Goal: Task Accomplishment & Management: Complete application form

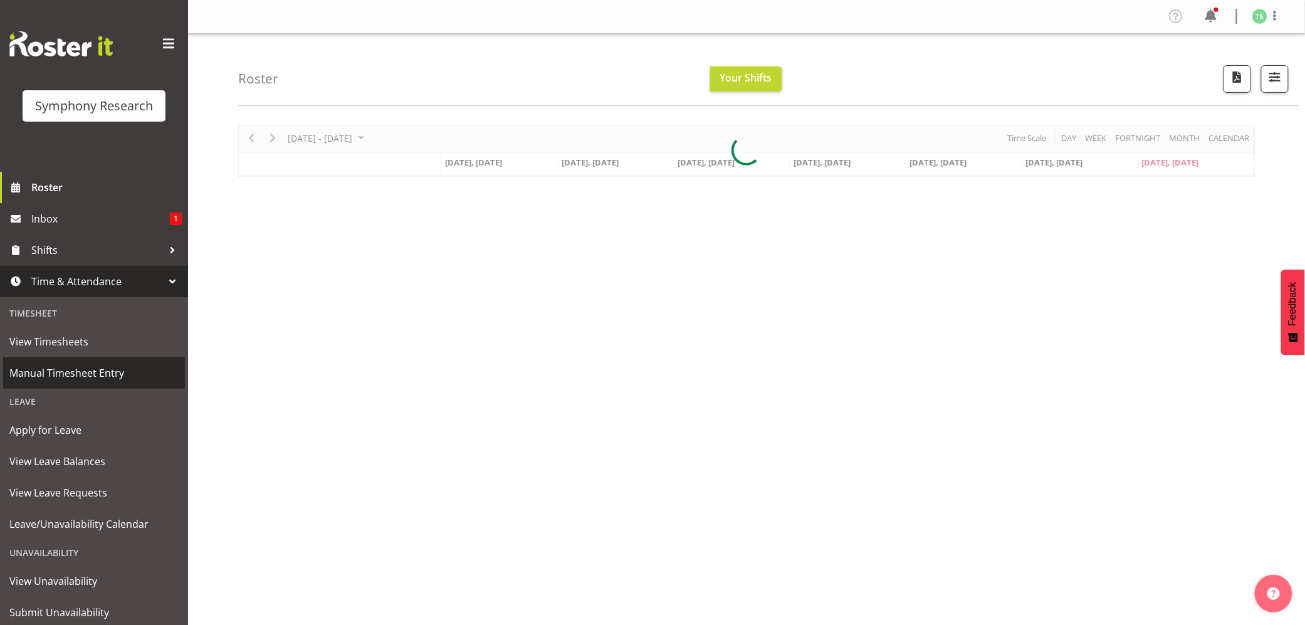
click at [68, 372] on span "Manual Timesheet Entry" at bounding box center [93, 372] width 169 height 19
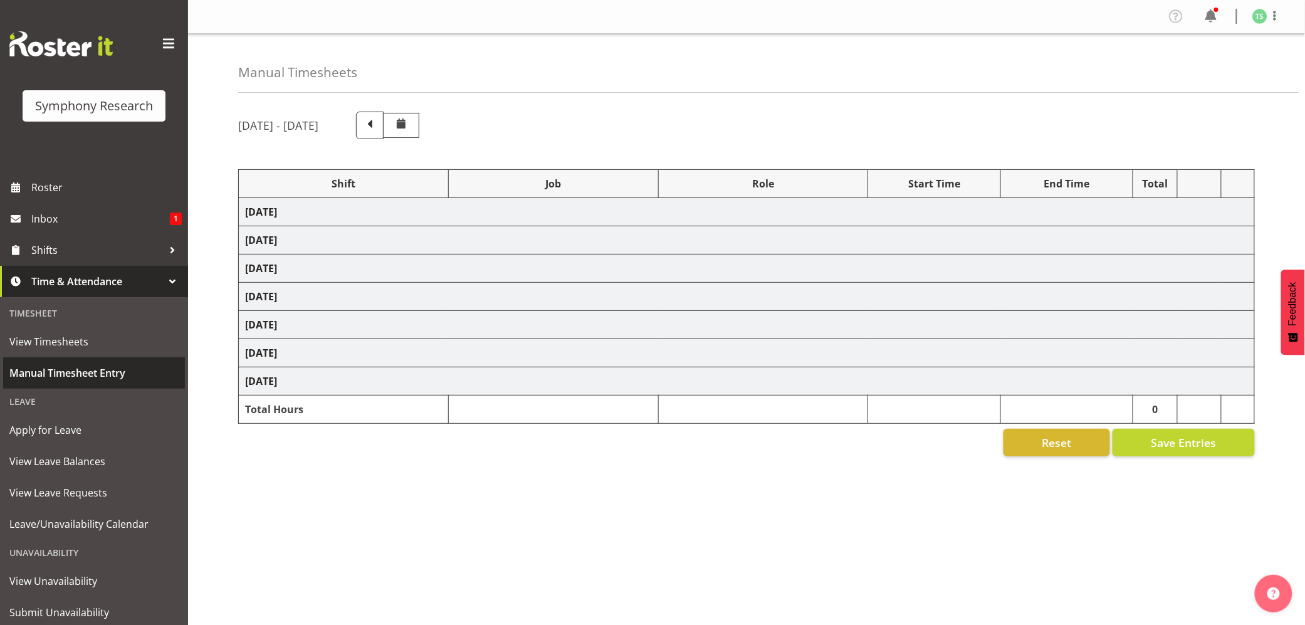
select select "56692"
select select "10499"
select select "47"
select select "26078"
select select "10587"
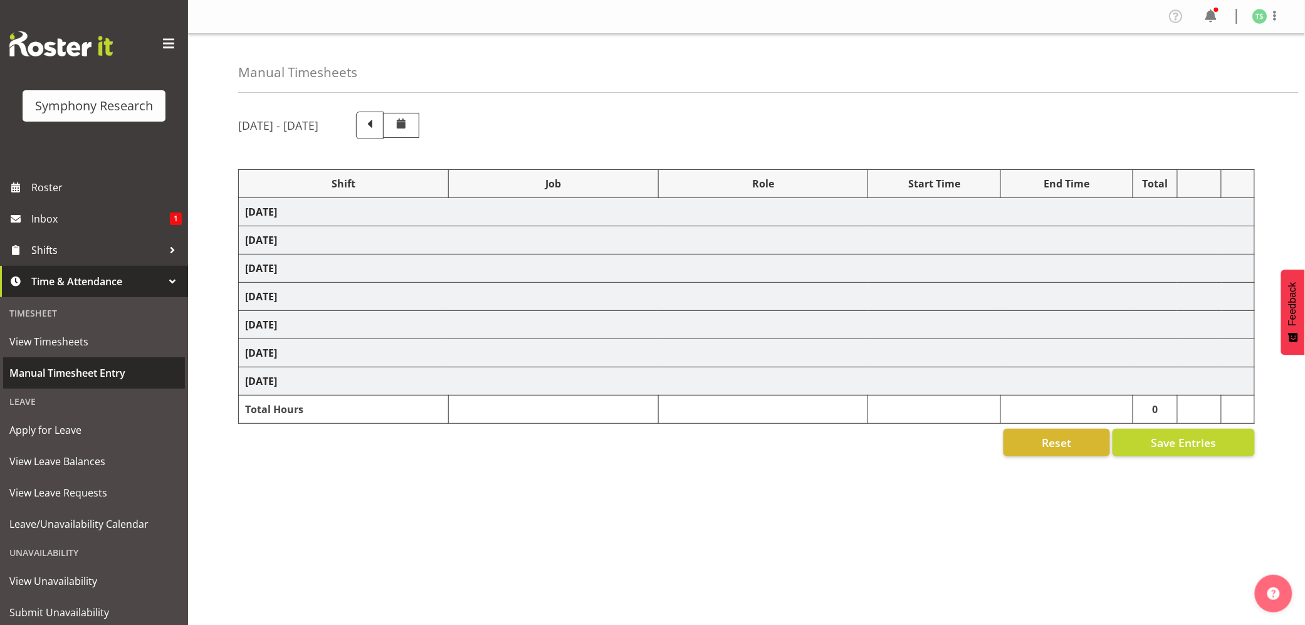
select select "47"
select select "48116"
select select "10242"
select select "47"
select select "48116"
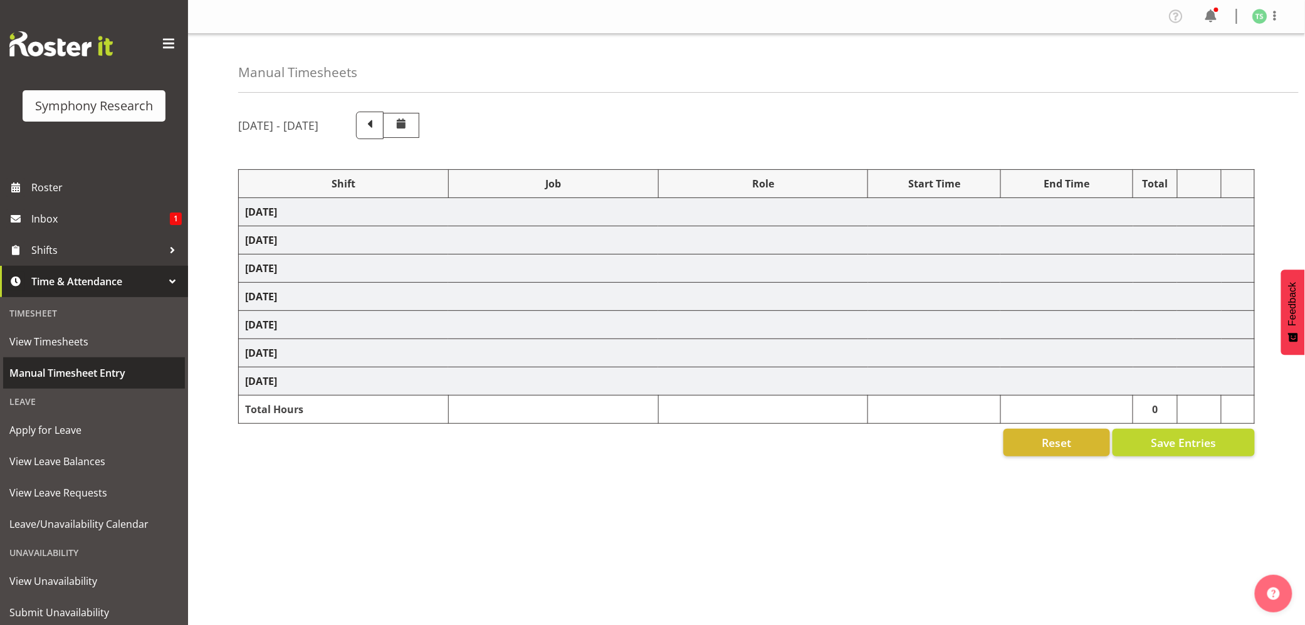
select select "10499"
select select "47"
select select "26078"
select select "10587"
select select "47"
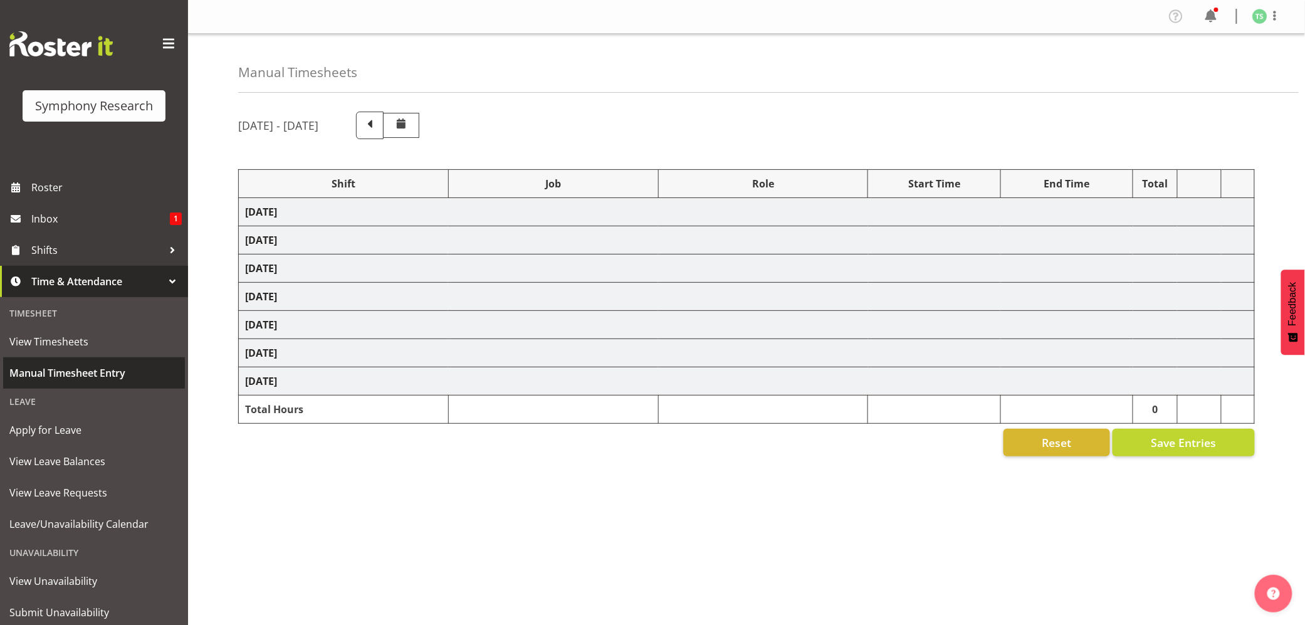
select select "26078"
select select "10587"
select select "47"
select select "48116"
select select "10587"
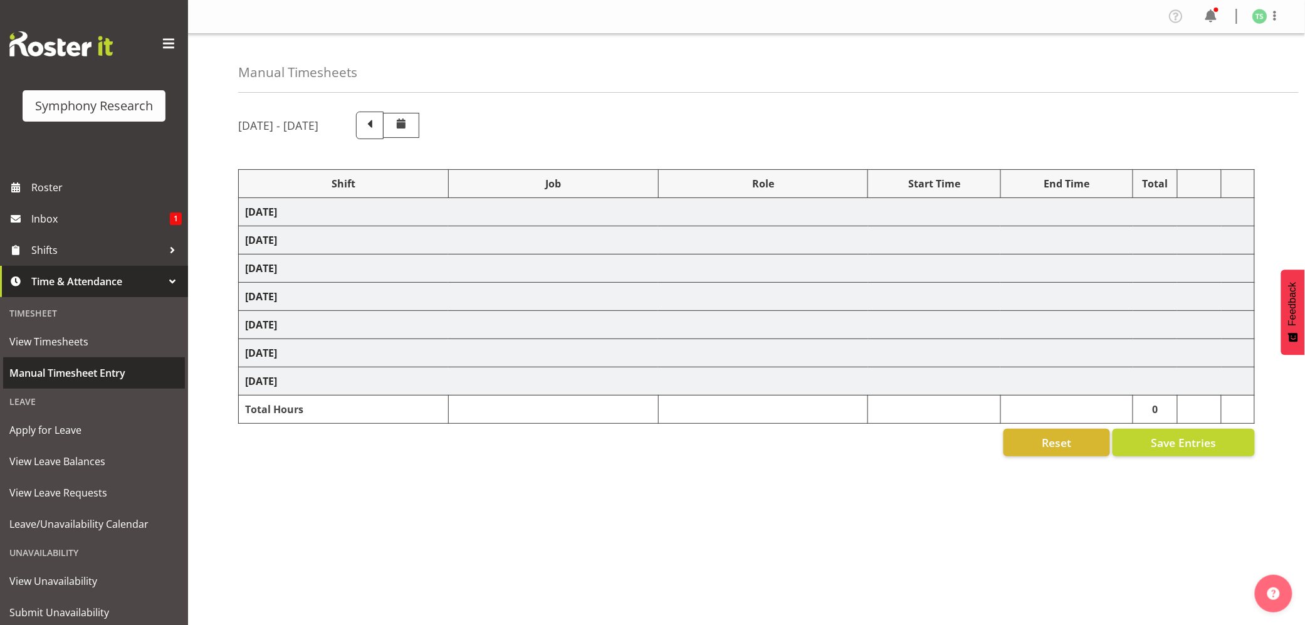
select select "47"
select select "56692"
select select "10499"
select select "47"
select select "26078"
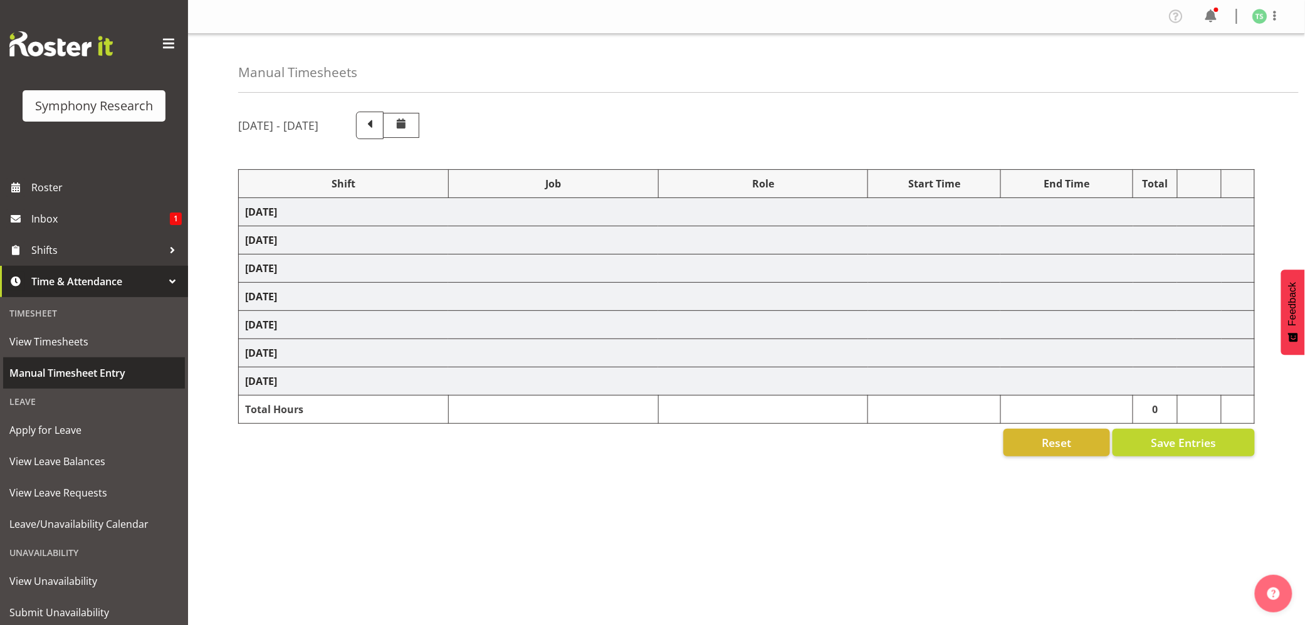
select select "10527"
select select "47"
select select "26078"
select select "10587"
select select "47"
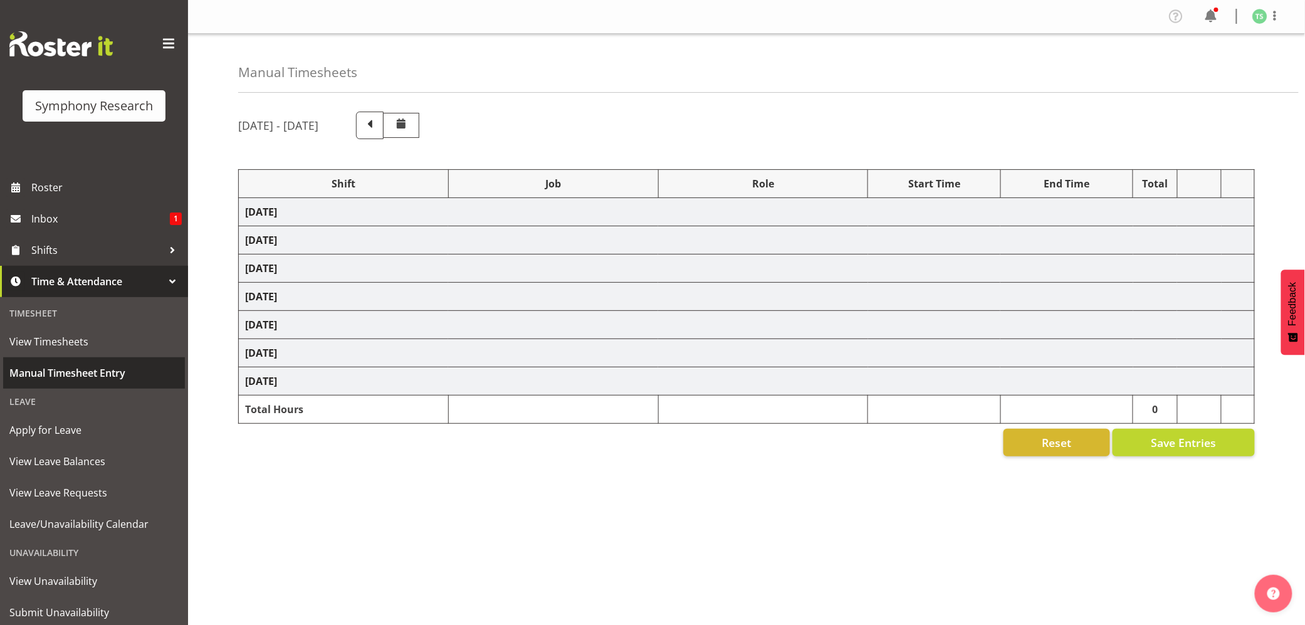
select select "10499"
select select "47"
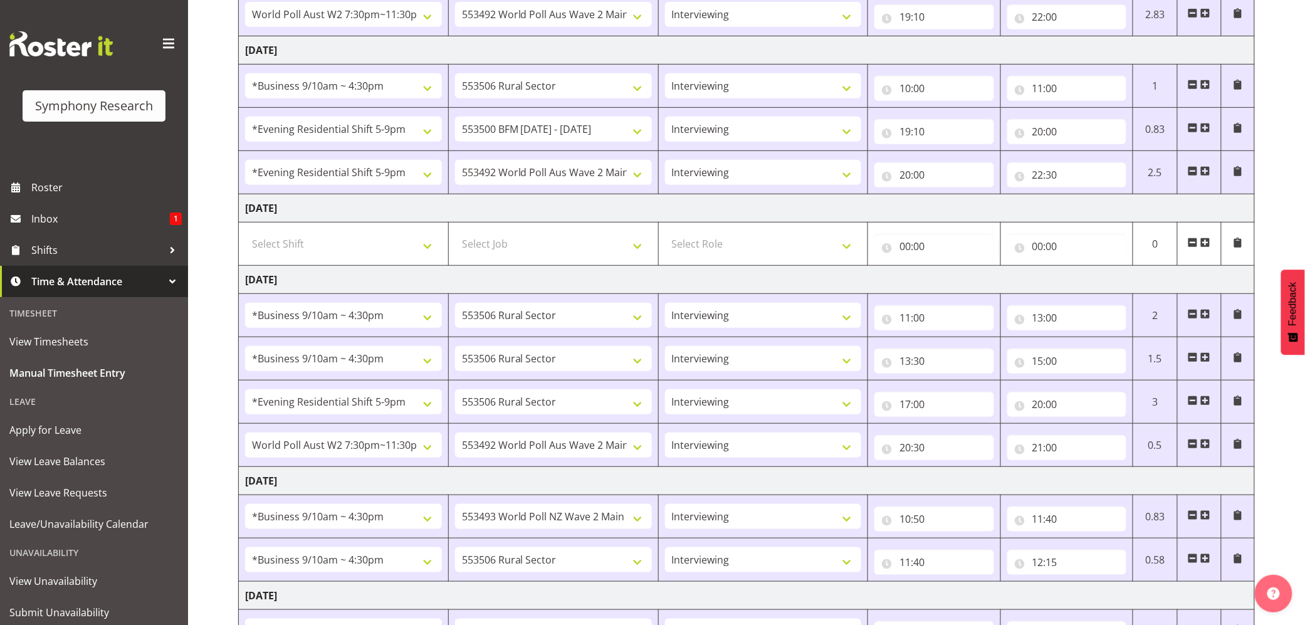
scroll to position [421, 0]
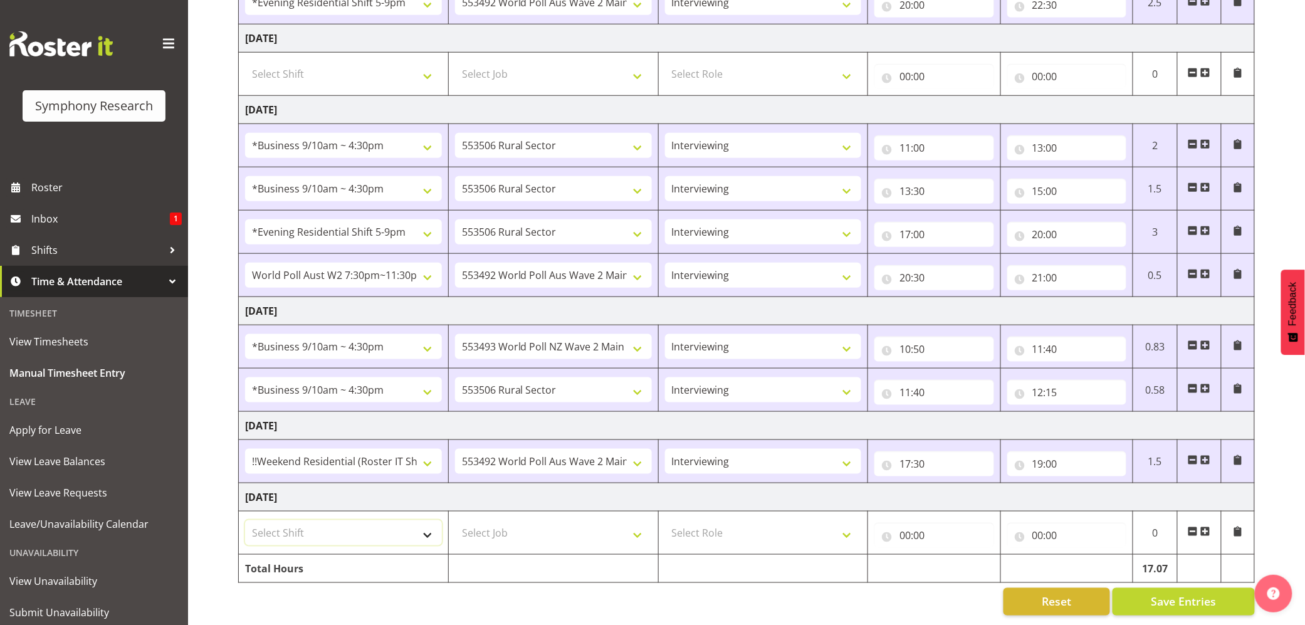
click at [425, 526] on select "Select Shift !!Weekend Residential (Roster IT Shift Label) *Business 9/10am ~ 4…" at bounding box center [343, 532] width 197 height 25
select select "17154"
click at [245, 520] on select "Select Shift !!Weekend Residential (Roster IT Shift Label) *Business 9/10am ~ 4…" at bounding box center [343, 532] width 197 height 25
click at [635, 520] on select "Select Job 550060 IF Admin 553492 World Poll Aus Wave 2 Main 2025 553493 World …" at bounding box center [553, 532] width 197 height 25
select select "10587"
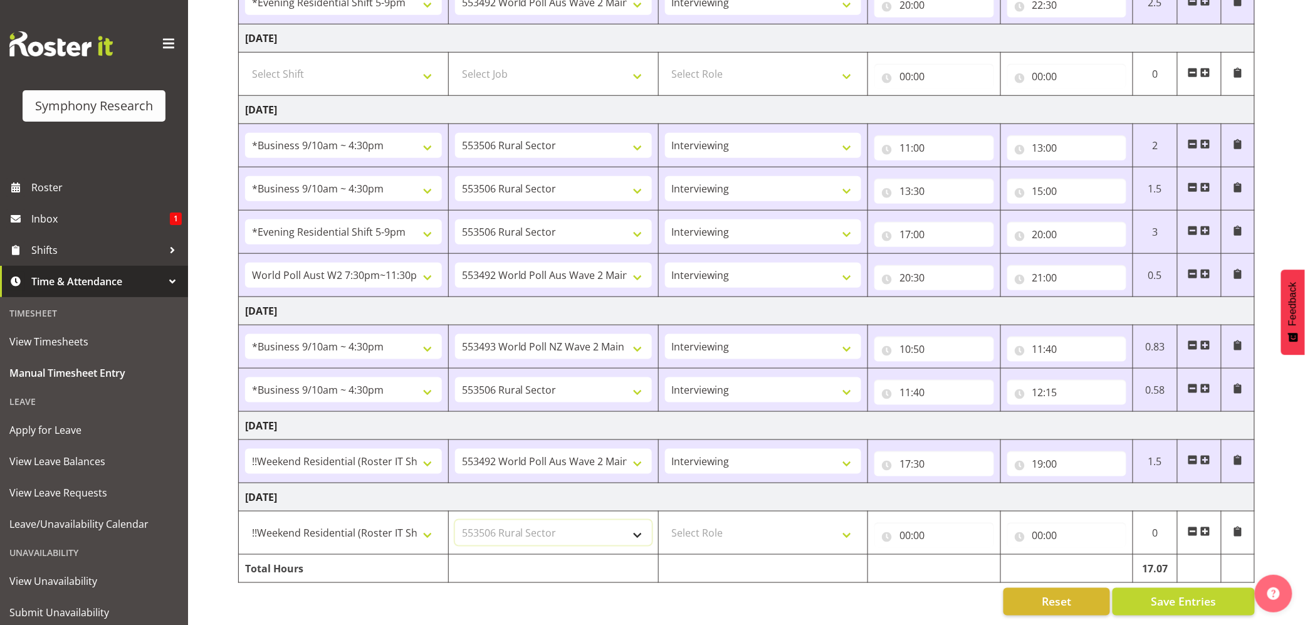
click at [455, 520] on select "Select Job 550060 IF Admin 553492 World Poll Aus Wave 2 Main 2025 553493 World …" at bounding box center [553, 532] width 197 height 25
click at [851, 520] on select "Select Role Briefing Interviewing" at bounding box center [763, 532] width 197 height 25
select select "47"
click at [665, 520] on select "Select Role Briefing Interviewing" at bounding box center [763, 532] width 197 height 25
click at [905, 524] on input "00:00" at bounding box center [933, 535] width 119 height 25
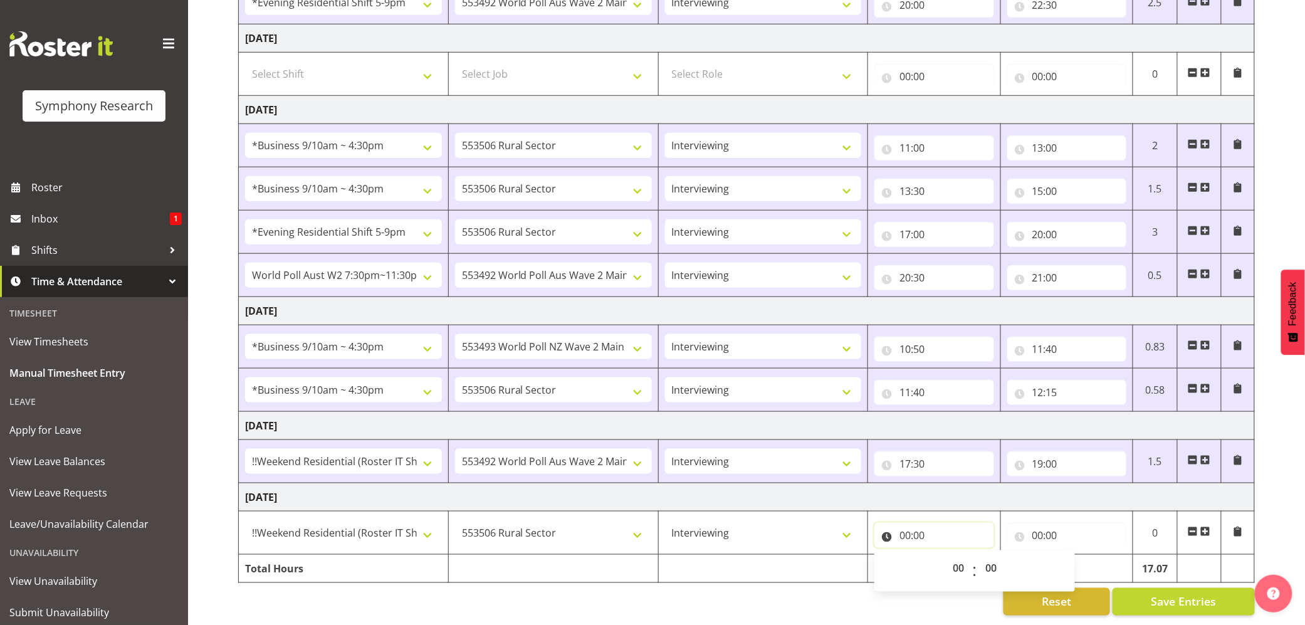
click at [905, 524] on input "00:00" at bounding box center [933, 535] width 119 height 25
click at [910, 524] on input "00:00" at bounding box center [933, 535] width 119 height 25
click at [957, 555] on select "00 01 02 03 04 05 06 07 08 09 10 11 12 13 14 15 16 17 18 19 20 21 22 23" at bounding box center [960, 567] width 28 height 25
select select "12"
click at [946, 555] on select "00 01 02 03 04 05 06 07 08 09 10 11 12 13 14 15 16 17 18 19 20 21 22 23" at bounding box center [960, 567] width 28 height 25
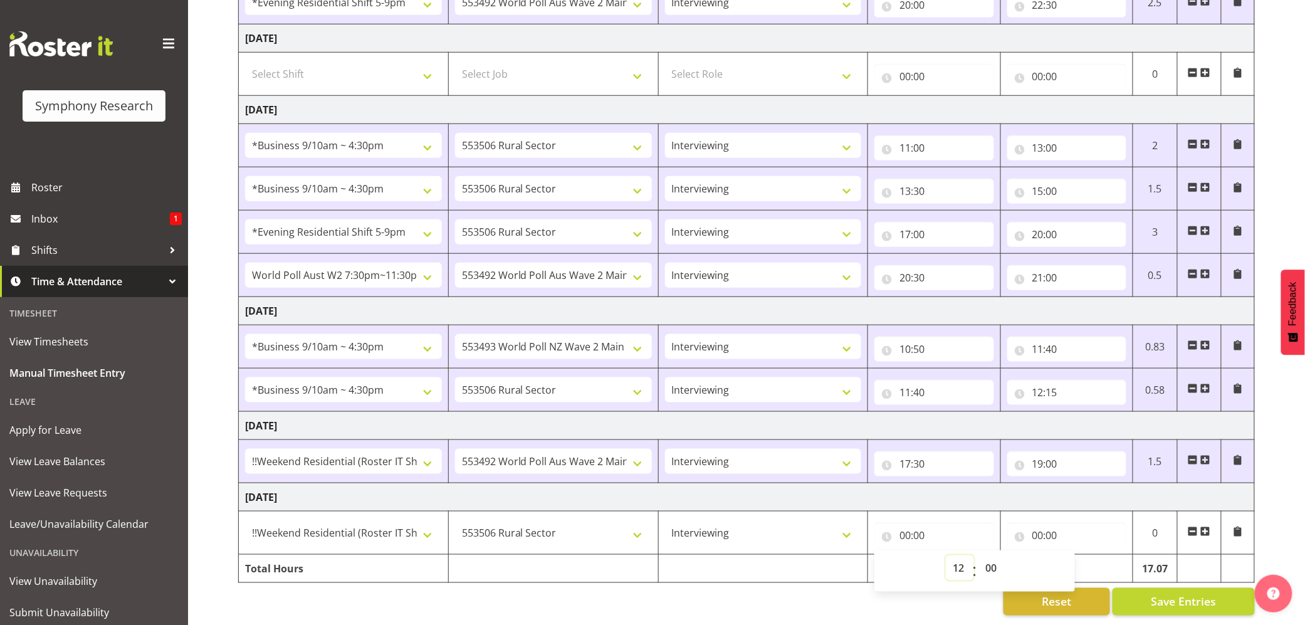
type input "12:00"
click at [1048, 523] on input "00:00" at bounding box center [1066, 535] width 119 height 25
click at [1081, 555] on select "00 01 02 03 04 05 06 07 08 09 10 11 12 13 14 15 16 17 18 19 20 21 22 23" at bounding box center [1092, 567] width 28 height 25
select select "14"
click at [1078, 555] on select "00 01 02 03 04 05 06 07 08 09 10 11 12 13 14 15 16 17 18 19 20 21 22 23" at bounding box center [1092, 567] width 28 height 25
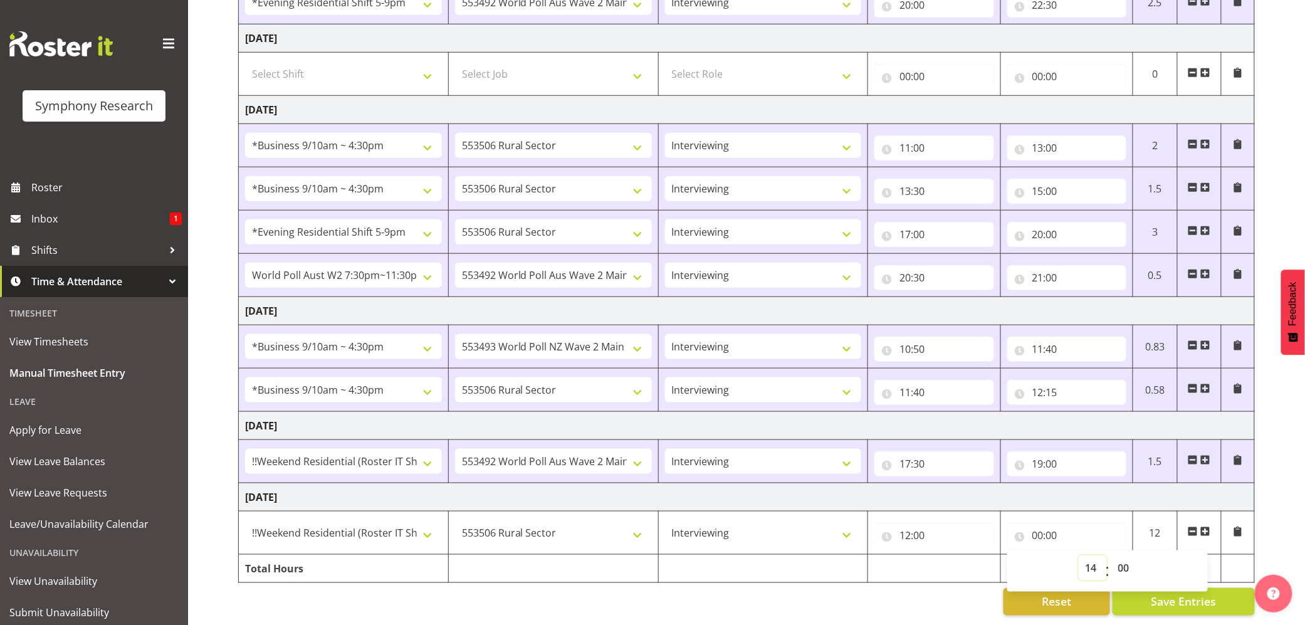
type input "14:00"
click at [1206, 526] on span at bounding box center [1205, 531] width 10 height 10
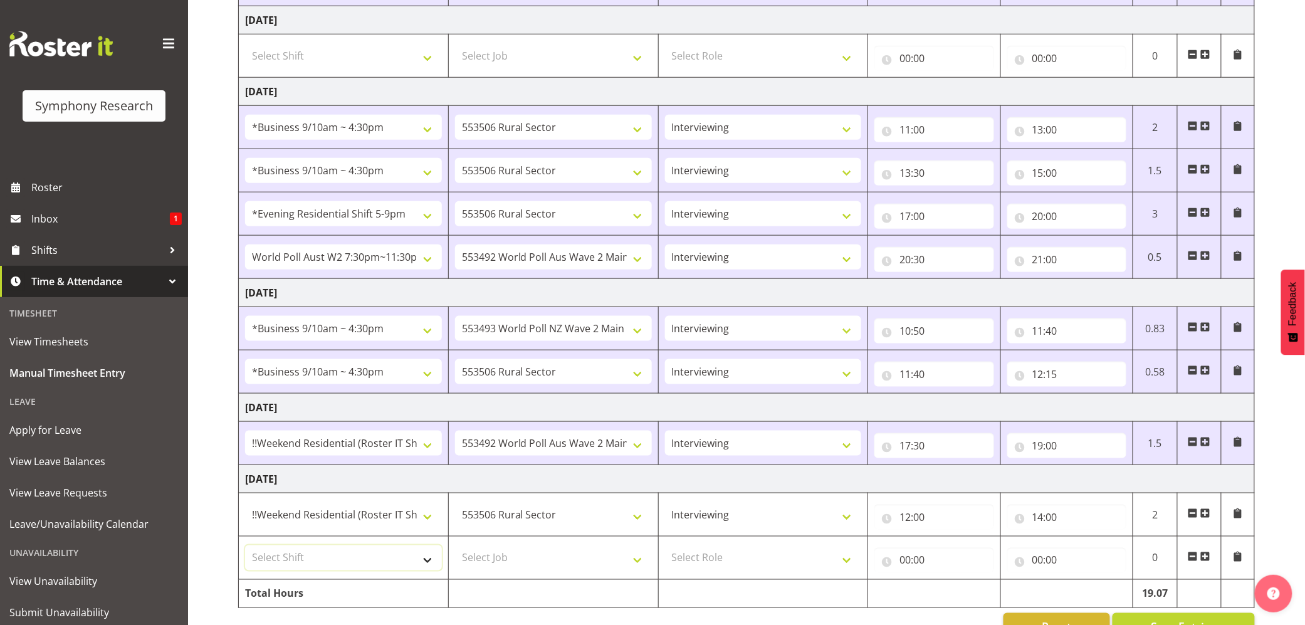
click at [425, 560] on select "Select Shift !!Weekend Residential (Roster IT Shift Label) *Business 9/10am ~ 4…" at bounding box center [343, 557] width 197 height 25
select select "17154"
click at [245, 550] on select "Select Shift !!Weekend Residential (Roster IT Shift Label) *Business 9/10am ~ 4…" at bounding box center [343, 557] width 197 height 25
click at [647, 563] on select "Select Job 550060 IF Admin 553492 World Poll Aus Wave 2 Main 2025 553493 World …" at bounding box center [553, 557] width 197 height 25
select select "10499"
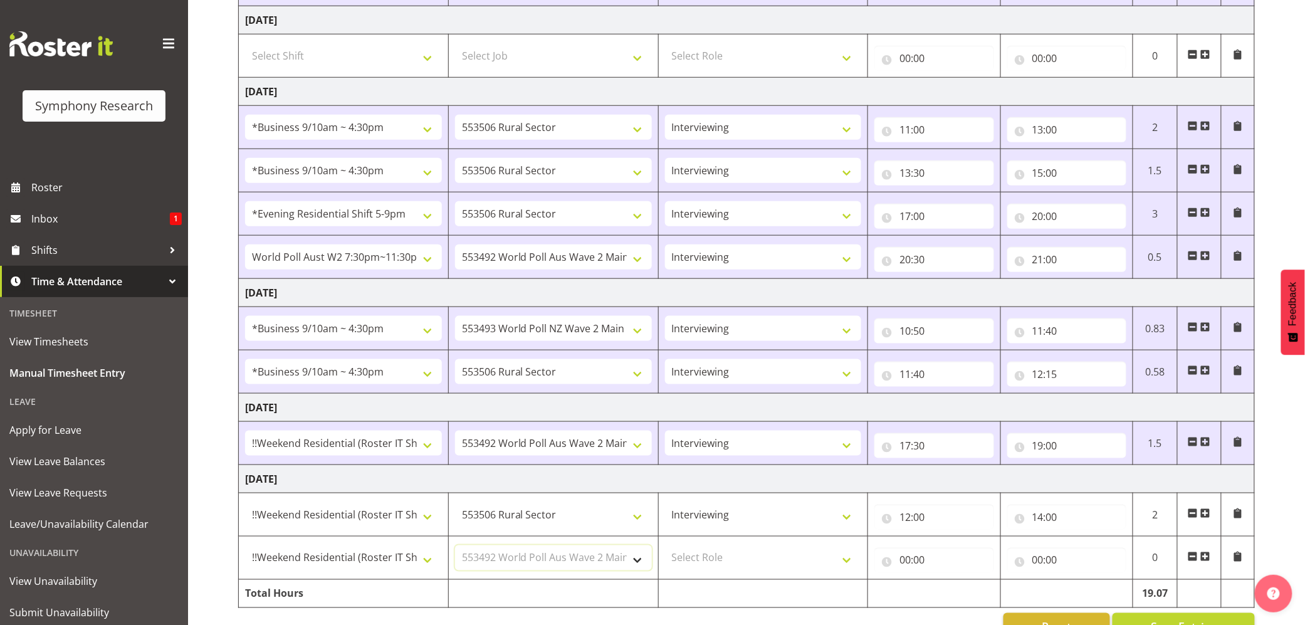
click at [455, 550] on select "Select Job 550060 IF Admin 553492 World Poll Aus Wave 2 Main 2025 553493 World …" at bounding box center [553, 557] width 197 height 25
drag, startPoint x: 852, startPoint y: 567, endPoint x: 843, endPoint y: 568, distance: 9.4
click at [852, 567] on select "Select Role Briefing Interviewing" at bounding box center [763, 557] width 197 height 25
select select "47"
click at [665, 550] on select "Select Role Briefing Interviewing" at bounding box center [763, 557] width 197 height 25
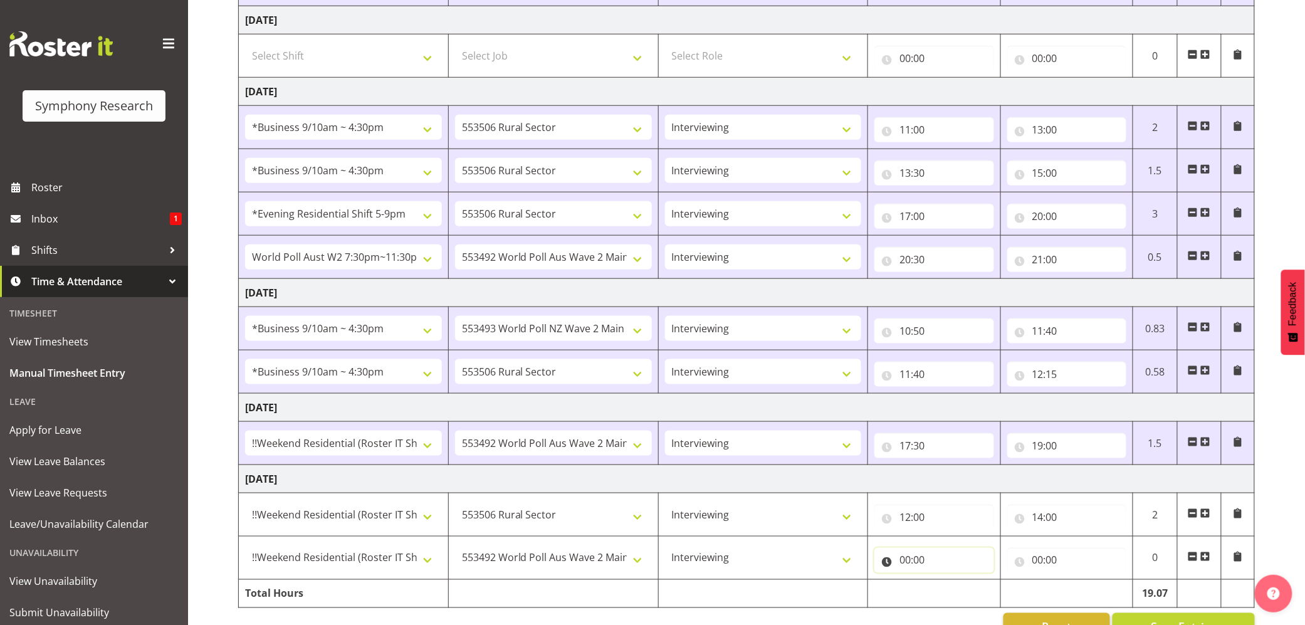
click at [905, 564] on input "00:00" at bounding box center [933, 560] width 119 height 25
click at [956, 595] on select "00 01 02 03 04 05 06 07 08 09 10 11 12 13 14 15 16 17 18 19 20 21 22 23" at bounding box center [960, 592] width 28 height 25
select select "14"
click at [946, 585] on select "00 01 02 03 04 05 06 07 08 09 10 11 12 13 14 15 16 17 18 19 20 21 22 23" at bounding box center [960, 592] width 28 height 25
type input "14:00"
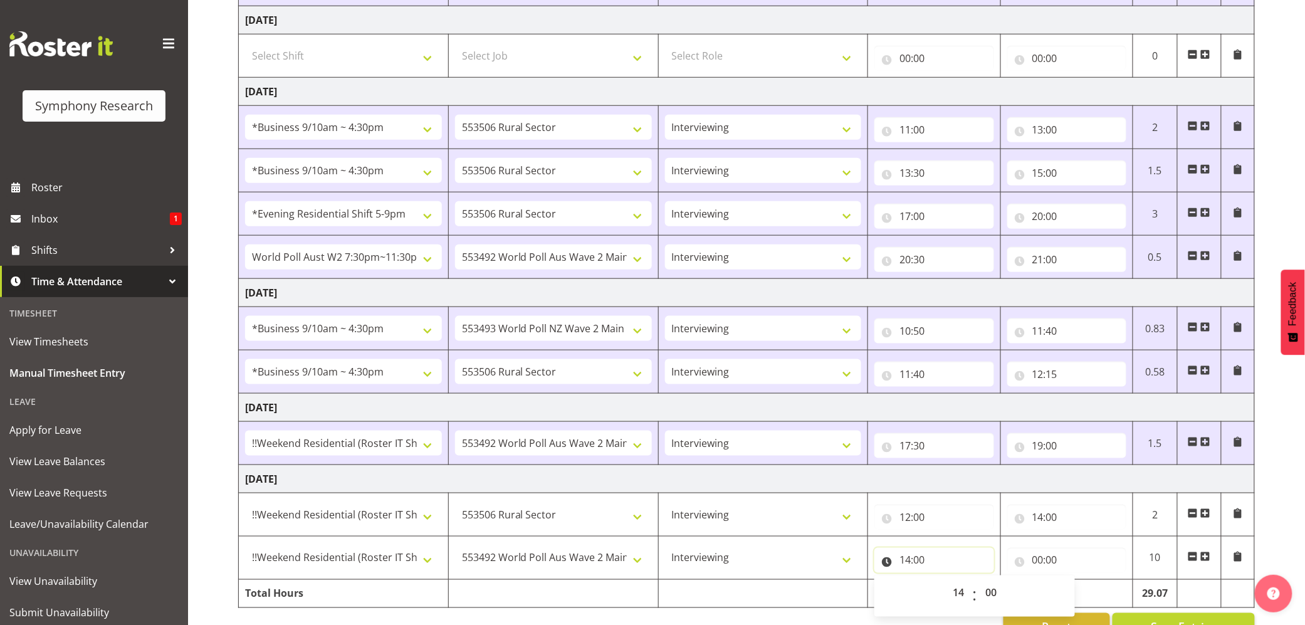
click at [921, 565] on input "14:00" at bounding box center [933, 560] width 119 height 25
click at [986, 592] on select "00 01 02 03 04 05 06 07 08 09 10 11 12 13 14 15 16 17 18 19 20 21 22 23 24 25 2…" at bounding box center [992, 592] width 28 height 25
select select "45"
click at [978, 585] on select "00 01 02 03 04 05 06 07 08 09 10 11 12 13 14 15 16 17 18 19 20 21 22 23 24 25 2…" at bounding box center [992, 592] width 28 height 25
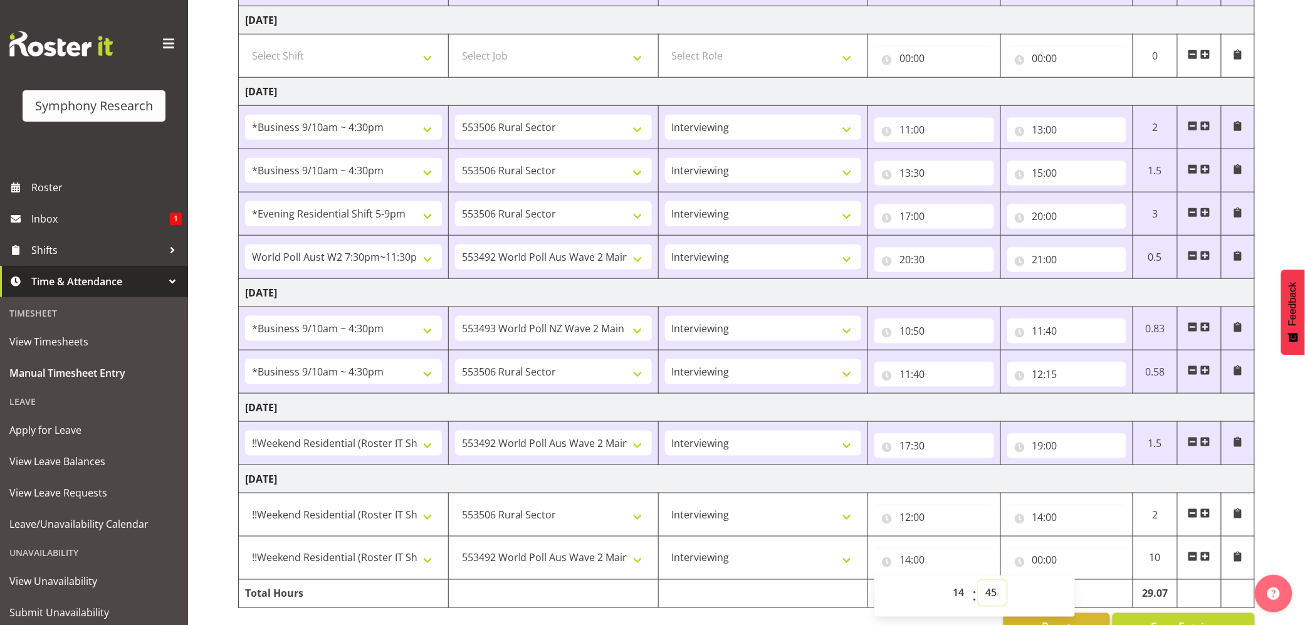
type input "14:45"
click at [1043, 563] on input "00:00" at bounding box center [1066, 560] width 119 height 25
click at [1090, 593] on select "00 01 02 03 04 05 06 07 08 09 10 11 12 13 14 15 16 17 18 19 20 21 22 23" at bounding box center [1092, 592] width 28 height 25
select select "15"
click at [1078, 585] on select "00 01 02 03 04 05 06 07 08 09 10 11 12 13 14 15 16 17 18 19 20 21 22 23" at bounding box center [1092, 592] width 28 height 25
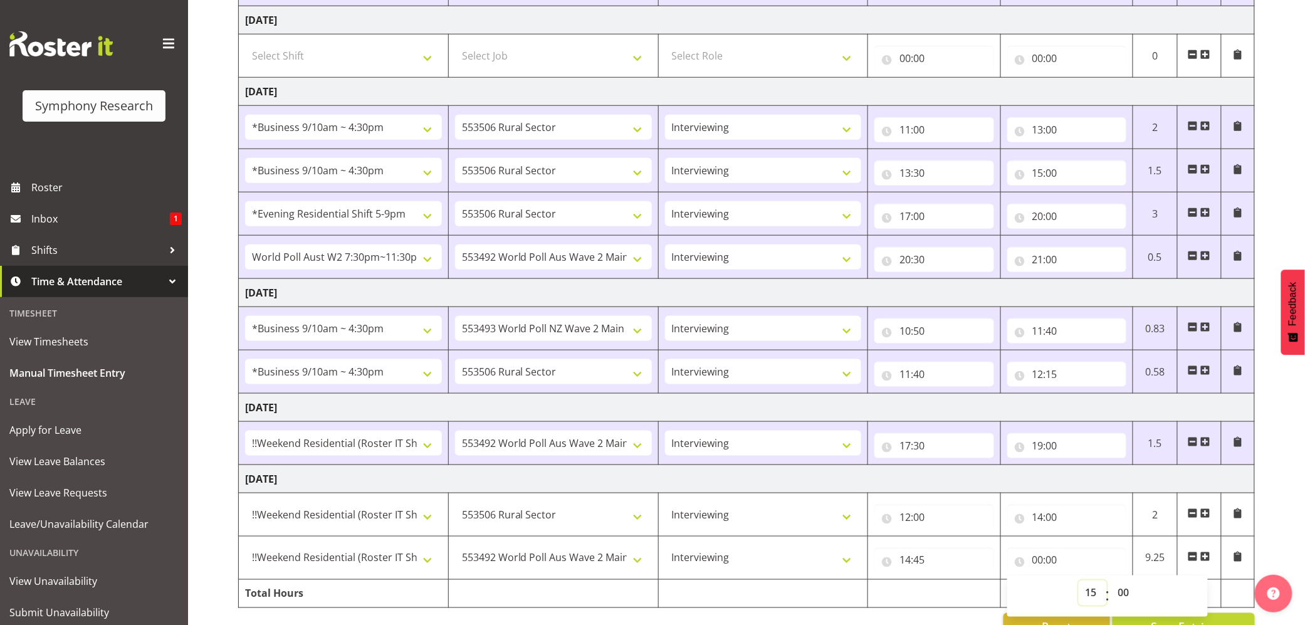
type input "15:00"
click at [1051, 569] on input "15:00" at bounding box center [1066, 560] width 119 height 25
click at [1118, 595] on select "00 01 02 03 04 05 06 07 08 09 10 11 12 13 14 15 16 17 18 19 20 21 22 23 24 25 2…" at bounding box center [1125, 592] width 28 height 25
select select "15"
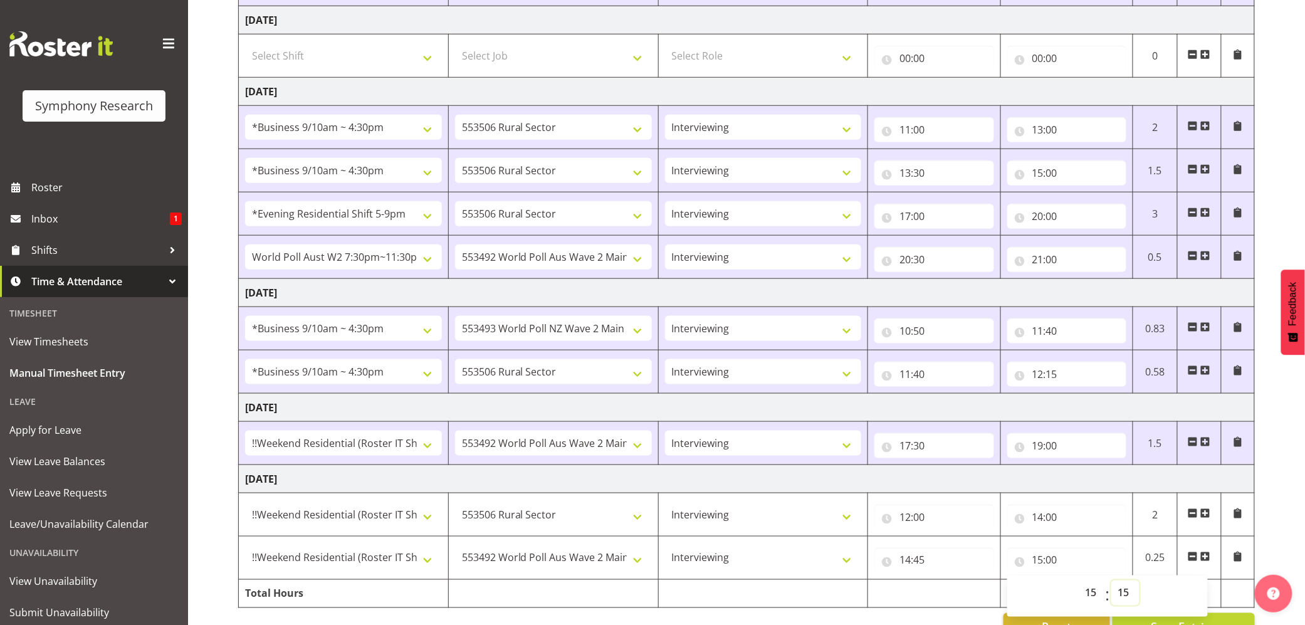
click at [1111, 585] on select "00 01 02 03 04 05 06 07 08 09 10 11 12 13 14 15 16 17 18 19 20 21 22 23 24 25 2…" at bounding box center [1125, 592] width 28 height 25
type input "15:15"
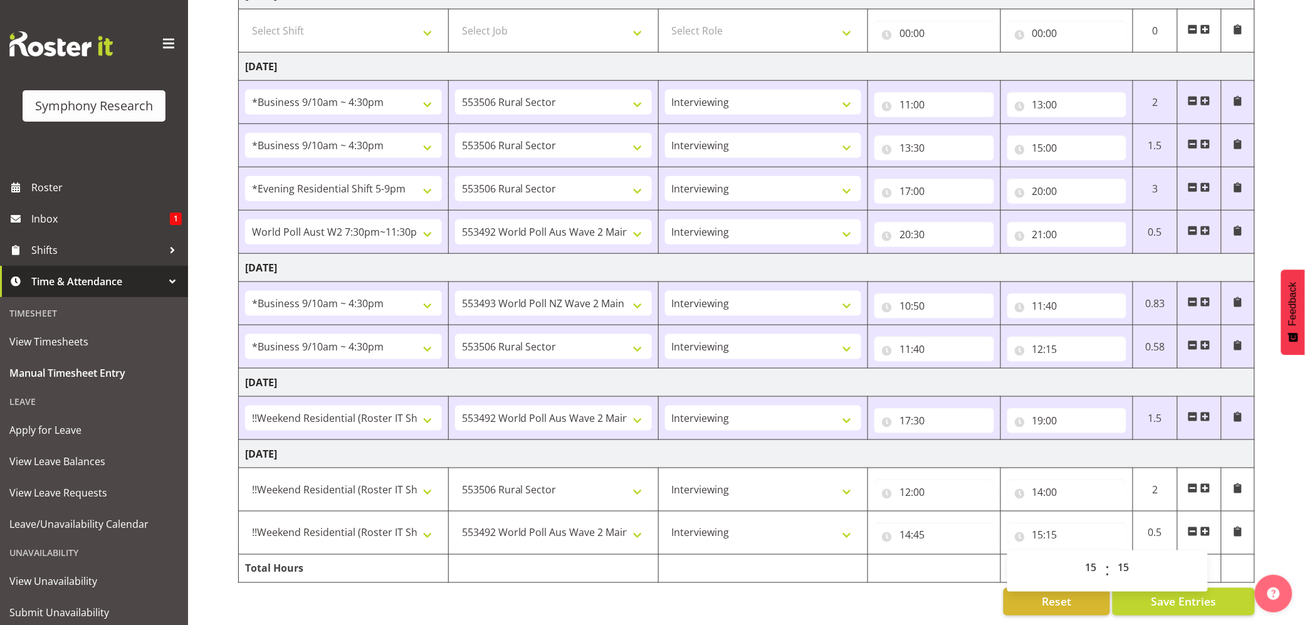
click at [1211, 516] on td at bounding box center [1199, 532] width 44 height 43
click at [1203, 526] on span at bounding box center [1205, 531] width 10 height 10
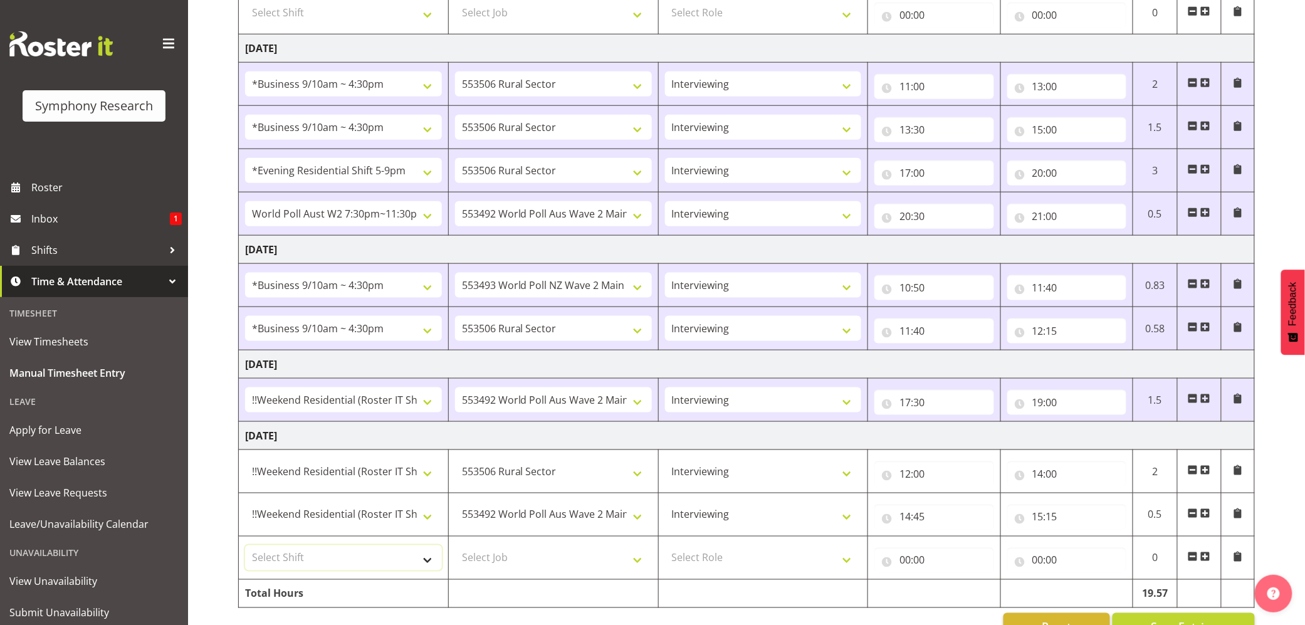
drag, startPoint x: 424, startPoint y: 565, endPoint x: 430, endPoint y: 562, distance: 6.7
click at [424, 565] on select "Select Shift !!Weekend Residential (Roster IT Shift Label) *Business 9/10am ~ 4…" at bounding box center [343, 557] width 197 height 25
select select "17154"
click at [245, 550] on select "Select Shift !!Weekend Residential (Roster IT Shift Label) *Business 9/10am ~ 4…" at bounding box center [343, 557] width 197 height 25
click at [633, 570] on select "Select Job 550060 IF Admin 553492 World Poll Aus Wave 2 Main 2025 553493 World …" at bounding box center [553, 557] width 197 height 25
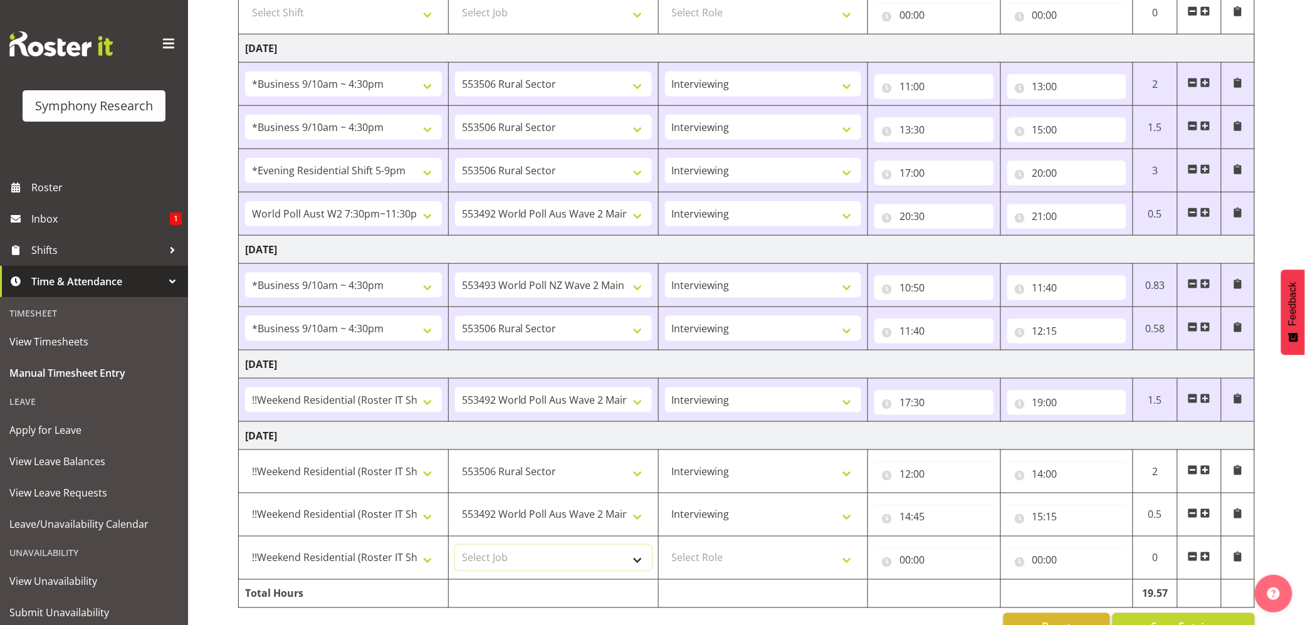
select select "10499"
click at [455, 550] on select "Select Job 550060 IF Admin 553492 World Poll Aus Wave 2 Main 2025 553493 World …" at bounding box center [553, 557] width 197 height 25
click at [850, 570] on select "Select Role Briefing Interviewing" at bounding box center [763, 557] width 197 height 25
select select "47"
click at [665, 550] on select "Select Role Briefing Interviewing" at bounding box center [763, 557] width 197 height 25
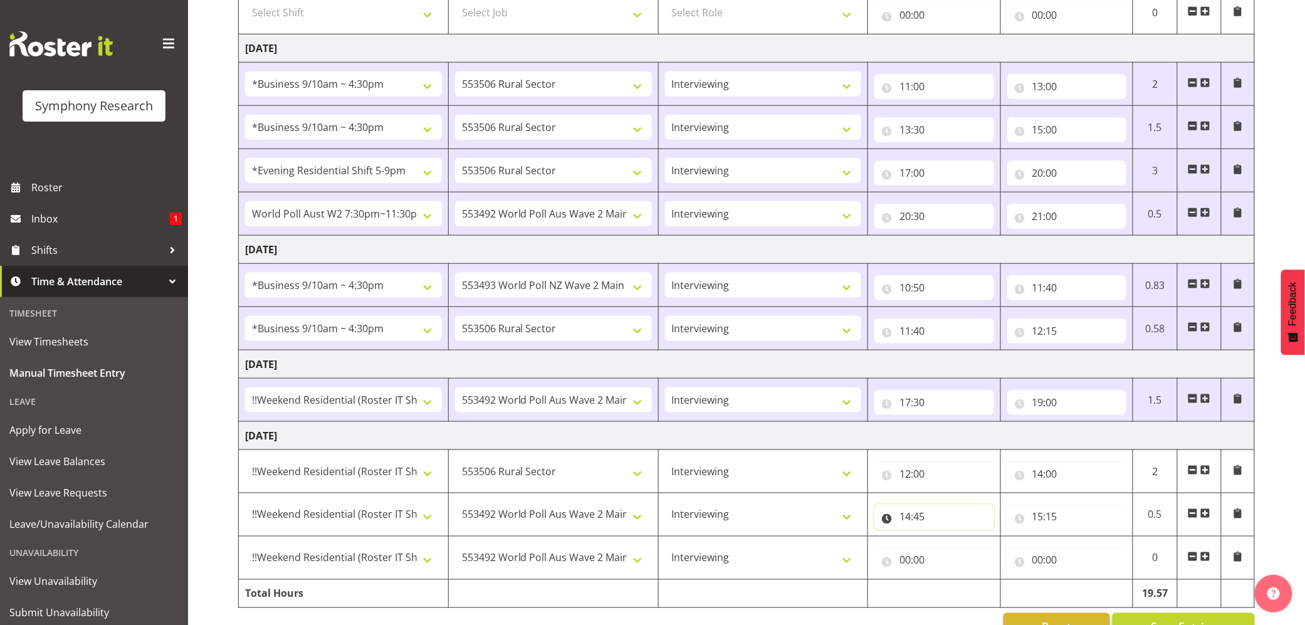
click at [909, 524] on input "14:45" at bounding box center [933, 516] width 119 height 25
click at [960, 551] on select "00 01 02 03 04 05 06 07 08 09 10 11 12 13 14 15 16 17 18 19 20 21 22 23" at bounding box center [960, 549] width 28 height 25
select select "0"
click at [946, 542] on select "00 01 02 03 04 05 06 07 08 09 10 11 12 13 14 15 16 17 18 19 20 21 22 23" at bounding box center [960, 549] width 28 height 25
type input "00:45"
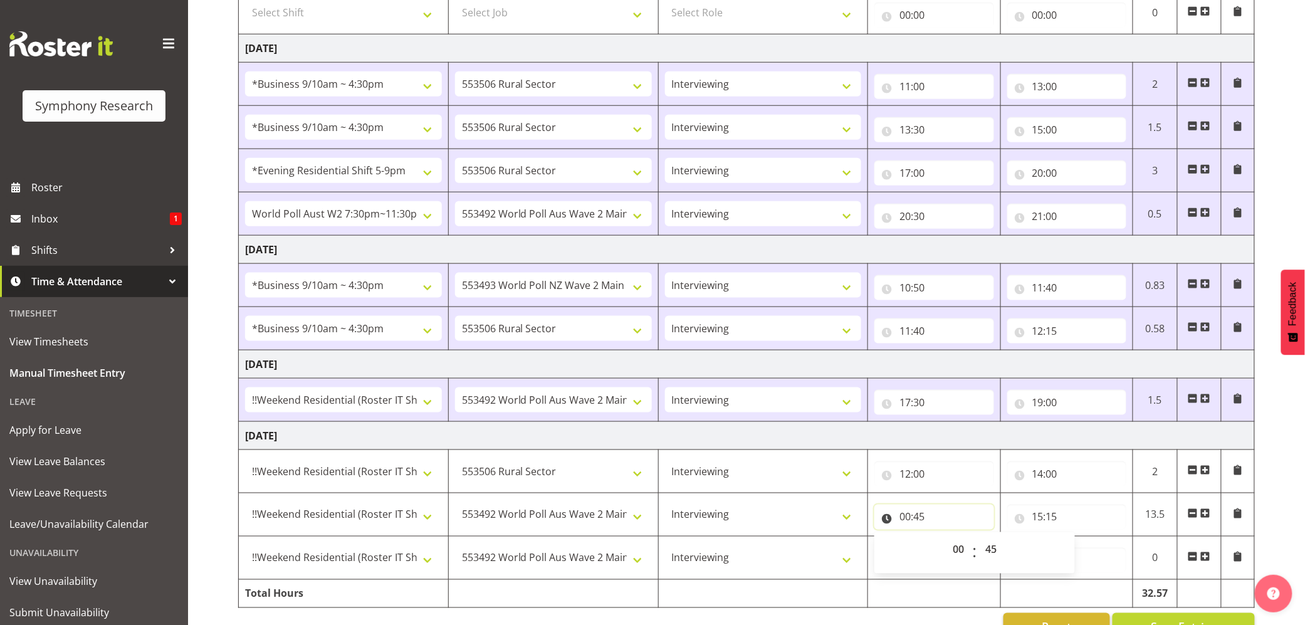
click at [901, 523] on input "00:45" at bounding box center [933, 516] width 119 height 25
click at [902, 519] on input "00:45" at bounding box center [933, 516] width 119 height 25
click at [953, 550] on select "00 01 02 03 04 05 06 07 08 09 10 11 12 13 14 15 16 17 18 19 20 21 22 23" at bounding box center [960, 549] width 28 height 25
select select "14"
click at [946, 542] on select "00 01 02 03 04 05 06 07 08 09 10 11 12 13 14 15 16 17 18 19 20 21 22 23" at bounding box center [960, 549] width 28 height 25
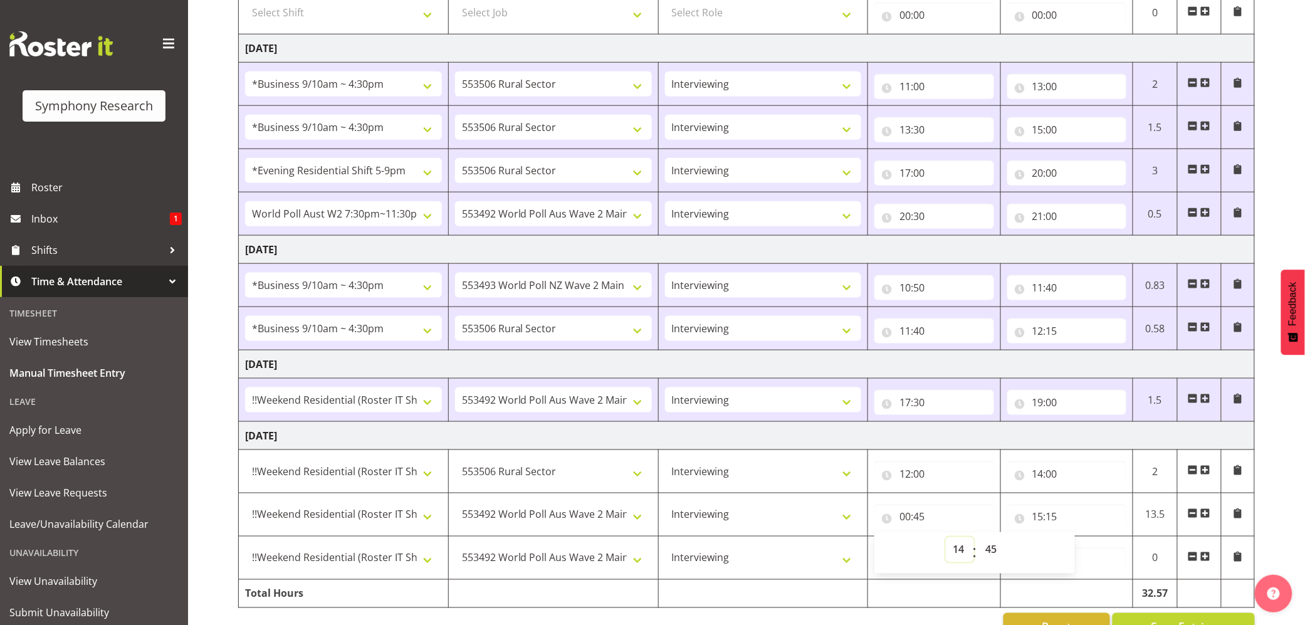
type input "14:45"
click at [923, 524] on input "14:45" at bounding box center [933, 516] width 119 height 25
click at [918, 519] on input "14:45" at bounding box center [933, 516] width 119 height 25
click at [994, 554] on select "00 01 02 03 04 05 06 07 08 09 10 11 12 13 14 15 16 17 18 19 20 21 22 23 24 25 2…" at bounding box center [992, 549] width 28 height 25
drag, startPoint x: 1013, startPoint y: 371, endPoint x: 993, endPoint y: 212, distance: 160.4
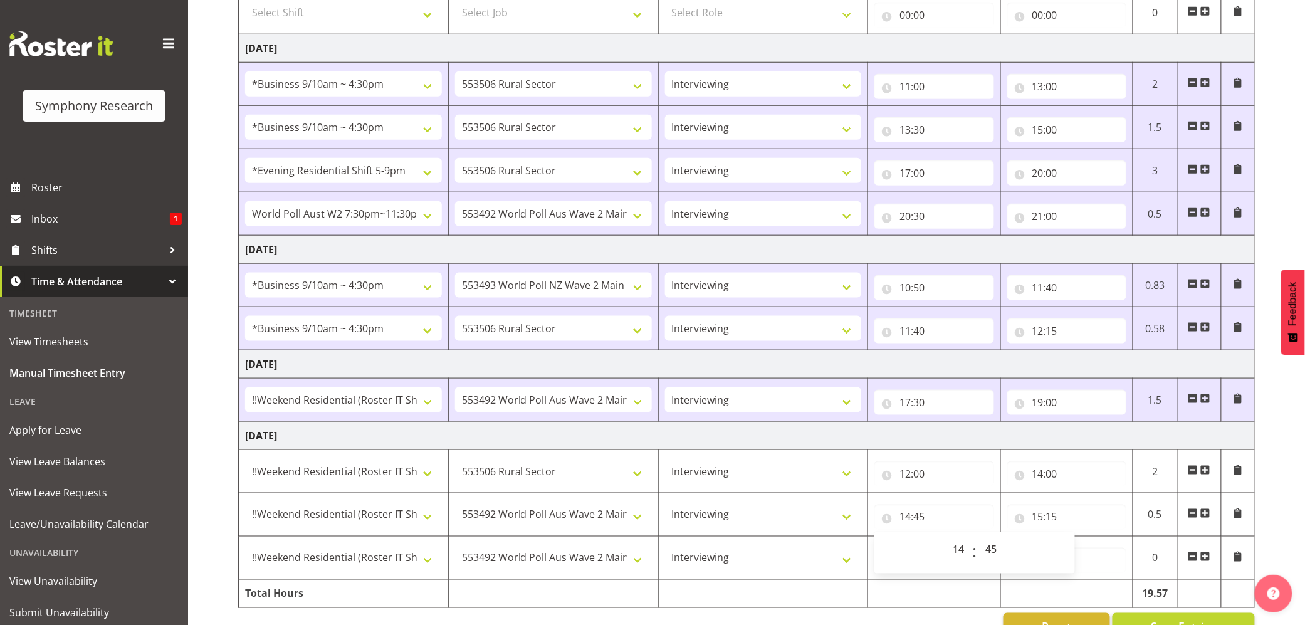
click at [993, 212] on tbody "Monday 22nd September 2025 !!Weekend Residential (Roster IT Shift Label) *Busin…" at bounding box center [747, 171] width 1016 height 874
click at [927, 525] on input "14:45" at bounding box center [933, 516] width 119 height 25
click at [998, 548] on select "00 01 02 03 04 05 06 07 08 09 10 11 12 13 14 15 16 17 18 19 20 21 22 23 24 25 2…" at bounding box center [992, 549] width 28 height 25
select select "0"
click at [978, 542] on select "00 01 02 03 04 05 06 07 08 09 10 11 12 13 14 15 16 17 18 19 20 21 22 23 24 25 2…" at bounding box center [992, 549] width 28 height 25
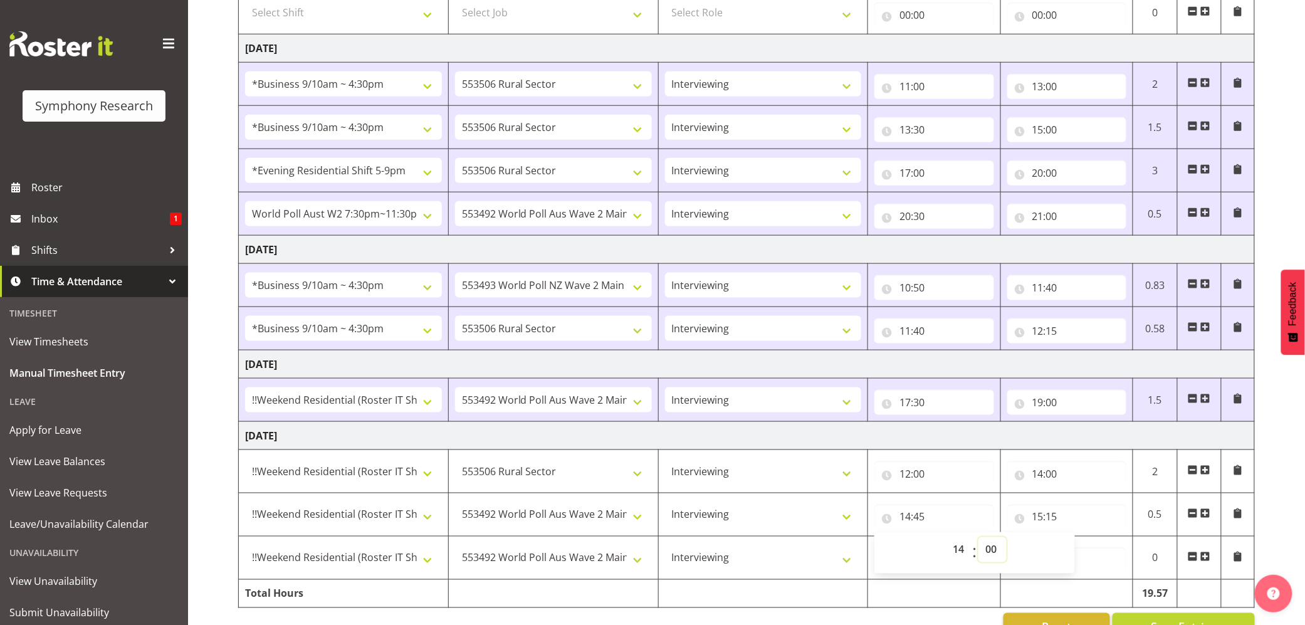
type input "14:00"
click at [1039, 515] on input "15:15" at bounding box center [1066, 516] width 119 height 25
click at [1093, 552] on select "00 01 02 03 04 05 06 07 08 09 10 11 12 13 14 15 16 17 18 19 20 21 22 23" at bounding box center [1092, 549] width 28 height 25
select select "14"
click at [1078, 542] on select "00 01 02 03 04 05 06 07 08 09 10 11 12 13 14 15 16 17 18 19 20 21 22 23" at bounding box center [1092, 549] width 28 height 25
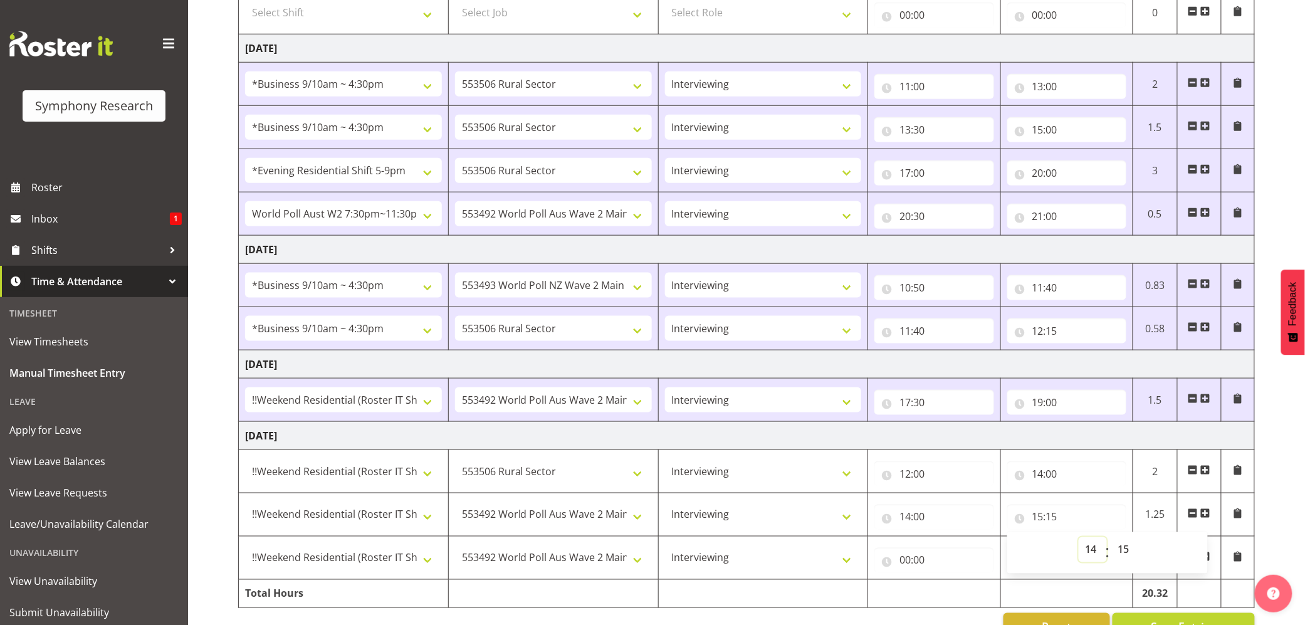
type input "14:15"
click at [1055, 524] on input "14:15" at bounding box center [1066, 516] width 119 height 25
click at [1124, 555] on select "00 01 02 03 04 05 06 07 08 09 10 11 12 13 14 15 16 17 18 19 20 21 22 23 24 25 2…" at bounding box center [1125, 549] width 28 height 25
select select "45"
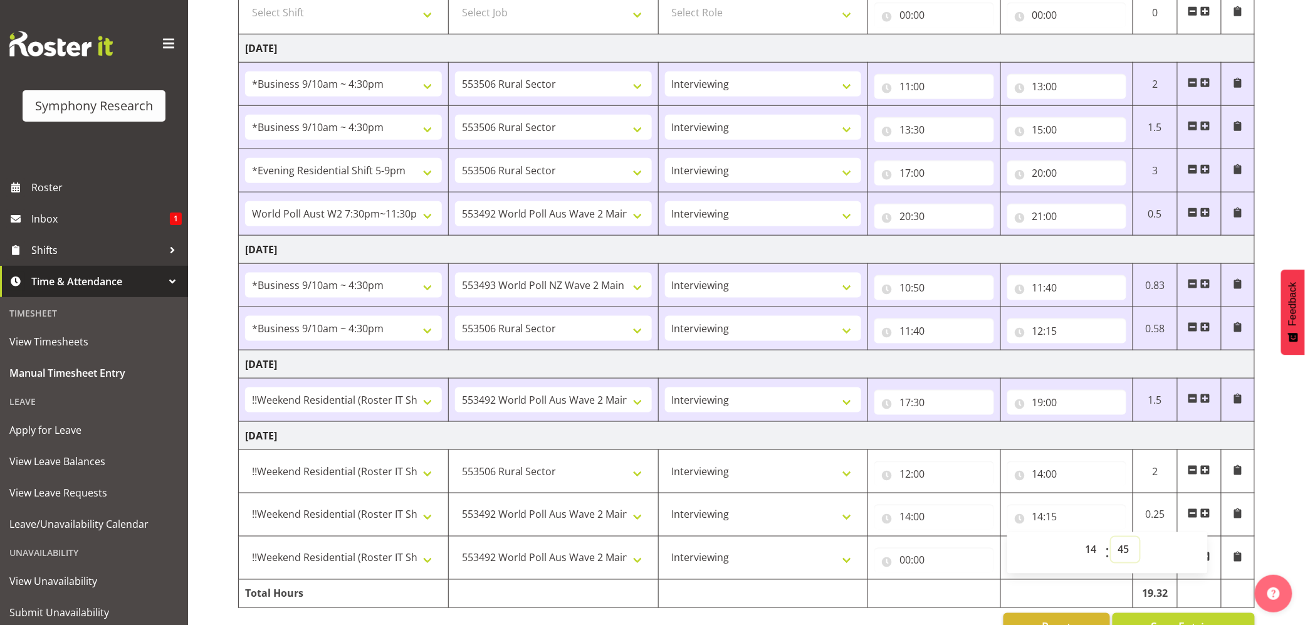
click at [1111, 542] on select "00 01 02 03 04 05 06 07 08 09 10 11 12 13 14 15 16 17 18 19 20 21 22 23 24 25 2…" at bounding box center [1125, 549] width 28 height 25
type input "14:45"
click at [912, 565] on input "00:00" at bounding box center [933, 560] width 119 height 25
click at [963, 599] on select "00 01 02 03 04 05 06 07 08 09 10 11 12 13 14 15 16 17 18 19 20 21 22 23" at bounding box center [960, 592] width 28 height 25
select select "14"
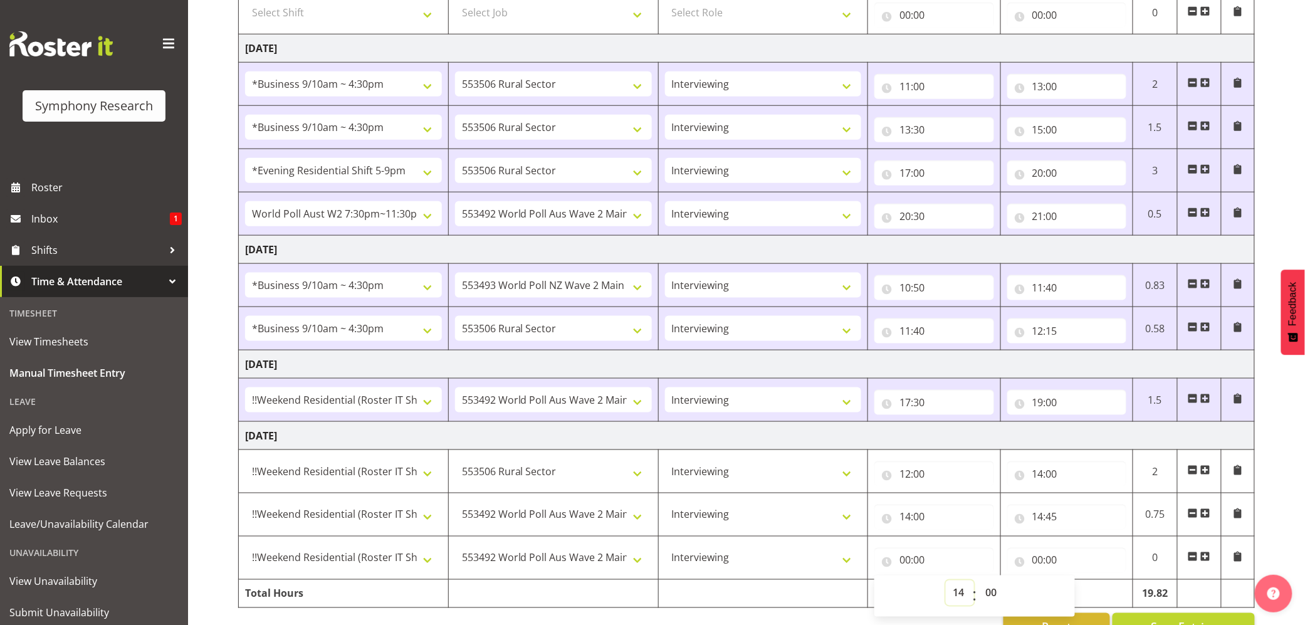
click at [946, 585] on select "00 01 02 03 04 05 06 07 08 09 10 11 12 13 14 15 16 17 18 19 20 21 22 23" at bounding box center [960, 592] width 28 height 25
type input "14:00"
click at [924, 560] on input "14:00" at bounding box center [933, 560] width 119 height 25
click at [988, 588] on select "00 01 02 03 04 05 06 07 08 09 10 11 12 13 14 15 16 17 18 19 20 21 22 23 24 25 2…" at bounding box center [992, 592] width 28 height 25
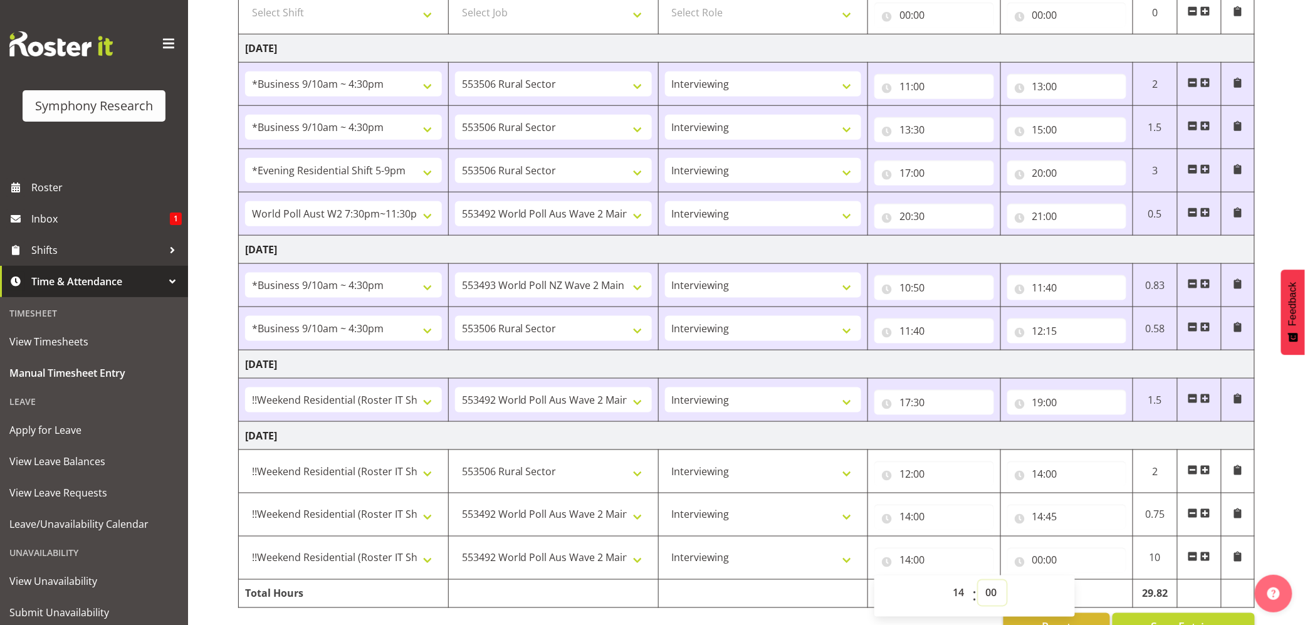
select select "45"
click at [978, 585] on select "00 01 02 03 04 05 06 07 08 09 10 11 12 13 14 15 16 17 18 19 20 21 22 23 24 25 2…" at bounding box center [992, 592] width 28 height 25
type input "14:45"
click at [1038, 564] on input "00:00" at bounding box center [1066, 560] width 119 height 25
click at [1086, 595] on select "00 01 02 03 04 05 06 07 08 09 10 11 12 13 14 15 16 17 18 19 20 21 22 23" at bounding box center [1092, 592] width 28 height 25
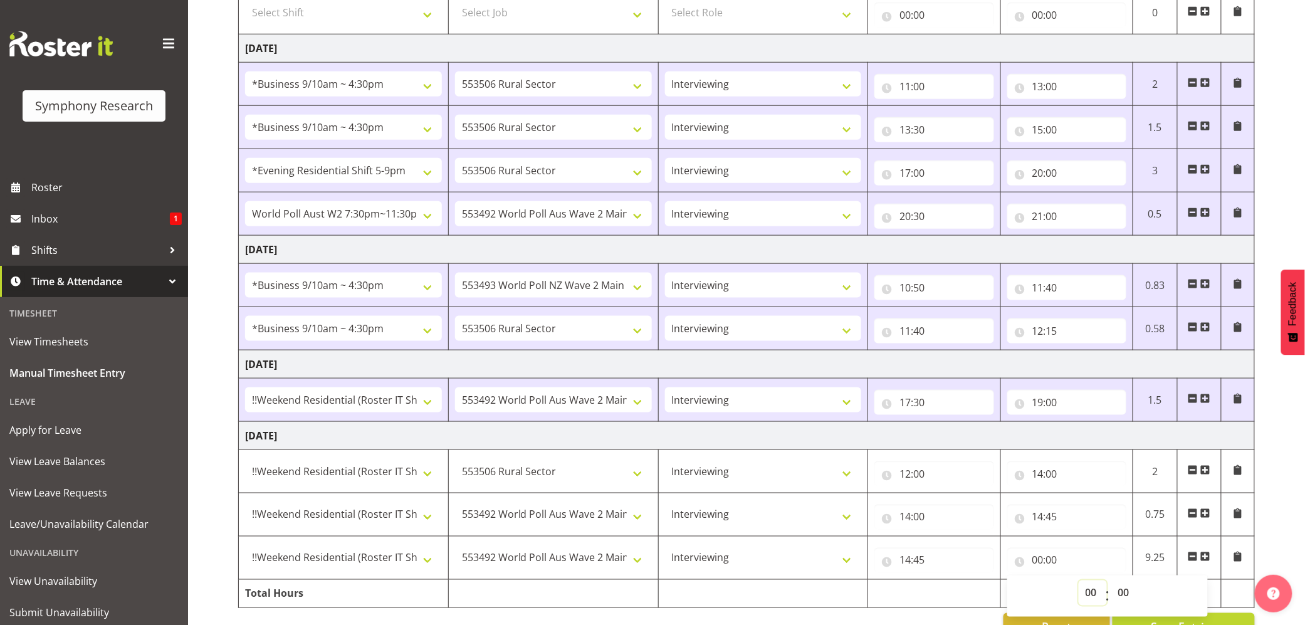
select select "15"
click at [1078, 585] on select "00 01 02 03 04 05 06 07 08 09 10 11 12 13 14 15 16 17 18 19 20 21 22 23" at bounding box center [1092, 592] width 28 height 25
type input "15:00"
click at [1050, 563] on input "15:00" at bounding box center [1066, 560] width 119 height 25
click at [1051, 565] on input "15:00" at bounding box center [1066, 560] width 119 height 25
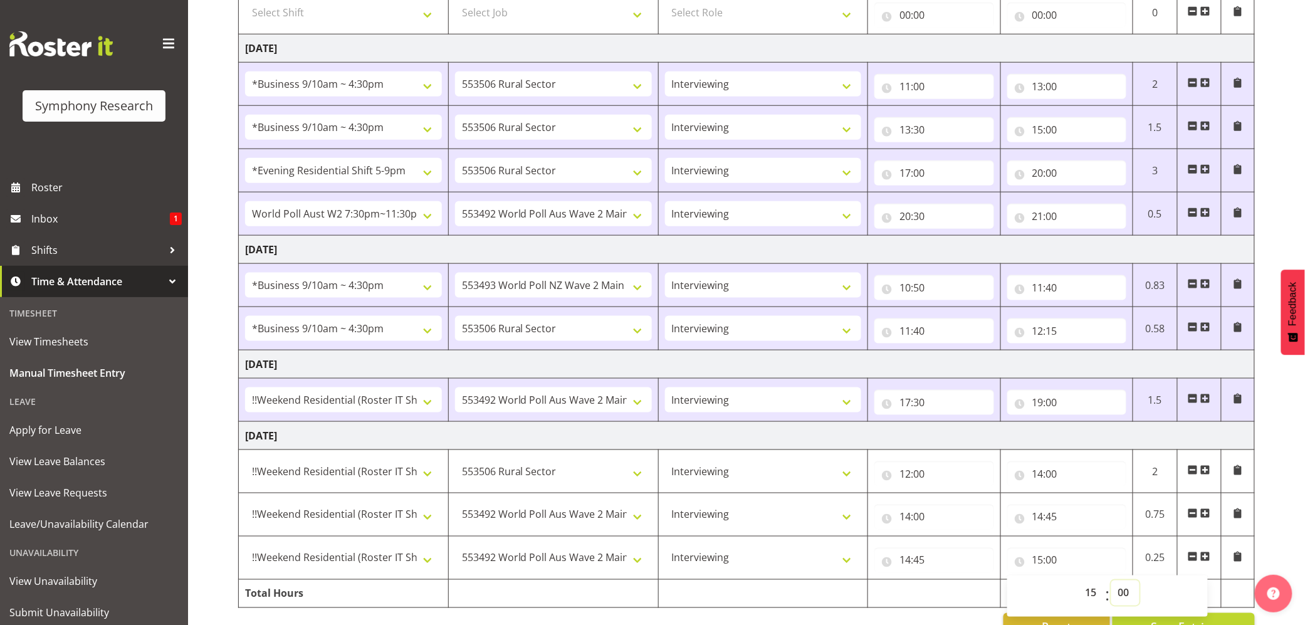
click at [1124, 594] on select "00 01 02 03 04 05 06 07 08 09 10 11 12 13 14 15 16 17 18 19 20 21 22 23 24 25 2…" at bounding box center [1125, 592] width 28 height 25
select select "15"
click at [1111, 585] on select "00 01 02 03 04 05 06 07 08 09 10 11 12 13 14 15 16 17 18 19 20 21 22 23 24 25 2…" at bounding box center [1125, 592] width 28 height 25
type input "15:15"
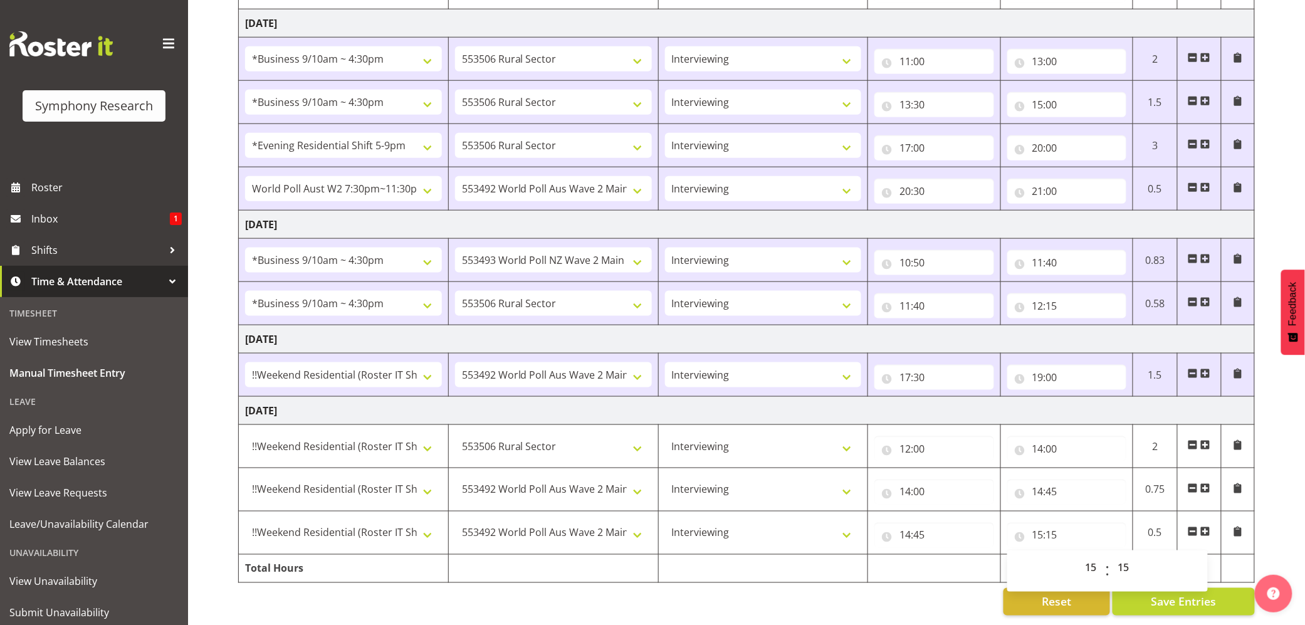
click at [1209, 526] on span at bounding box center [1205, 531] width 10 height 10
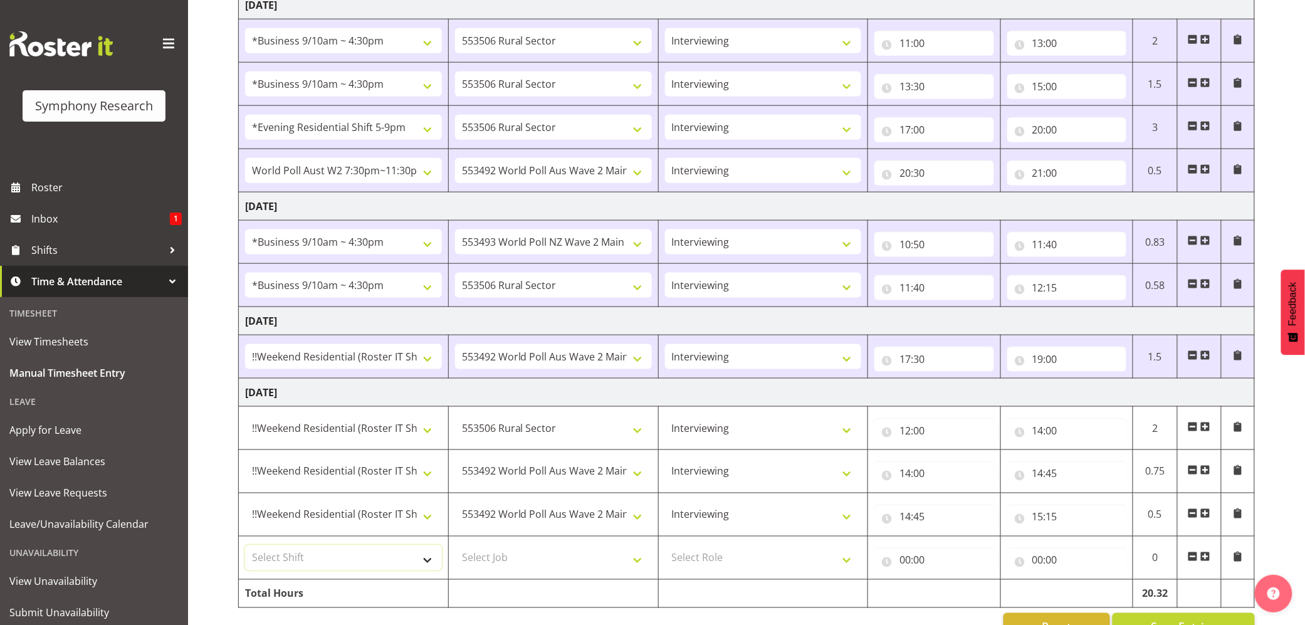
click at [429, 570] on select "Select Shift !!Weekend Residential (Roster IT Shift Label) *Business 9/10am ~ 4…" at bounding box center [343, 557] width 197 height 25
select select "17154"
click at [245, 550] on select "Select Shift !!Weekend Residential (Roster IT Shift Label) *Business 9/10am ~ 4…" at bounding box center [343, 557] width 197 height 25
click at [637, 569] on select "Select Job 550060 IF Admin 553492 World Poll Aus Wave 2 Main 2025 553493 World …" at bounding box center [553, 557] width 197 height 25
select select "10499"
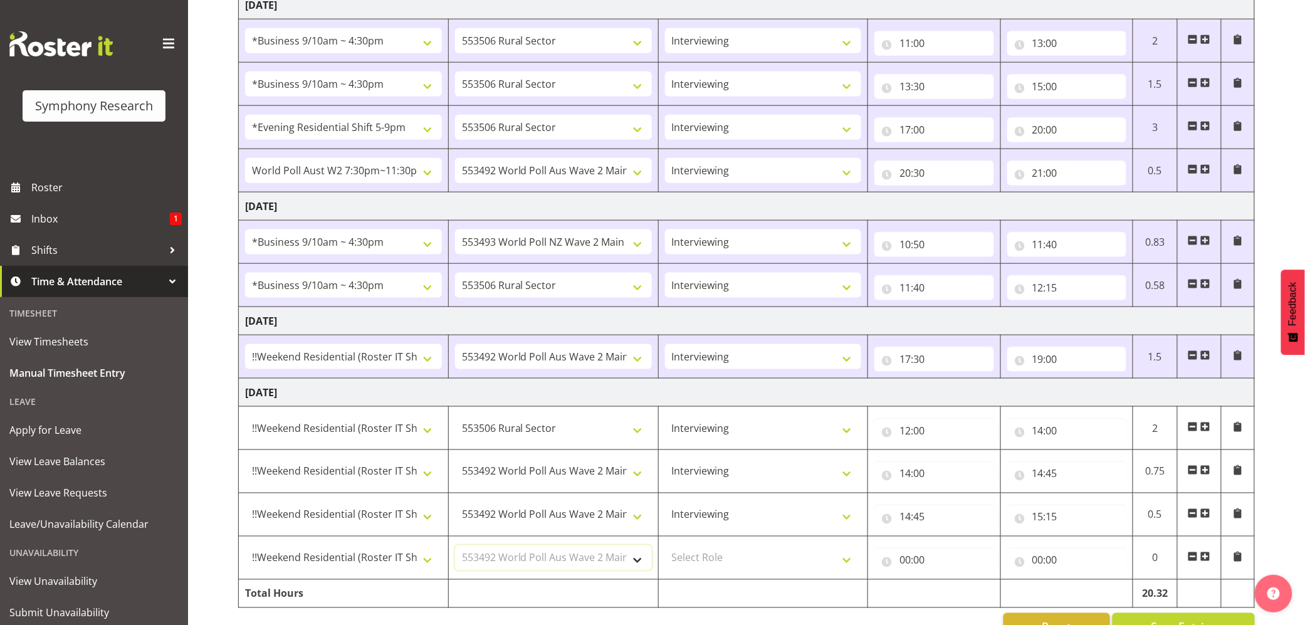
click at [455, 550] on select "Select Job 550060 IF Admin 553492 World Poll Aus Wave 2 Main 2025 553493 World …" at bounding box center [553, 557] width 197 height 25
click at [848, 570] on select "Select Role Briefing Interviewing" at bounding box center [763, 557] width 197 height 25
select select "47"
click at [665, 550] on select "Select Role Briefing Interviewing" at bounding box center [763, 557] width 197 height 25
click at [902, 567] on input "00:00" at bounding box center [933, 560] width 119 height 25
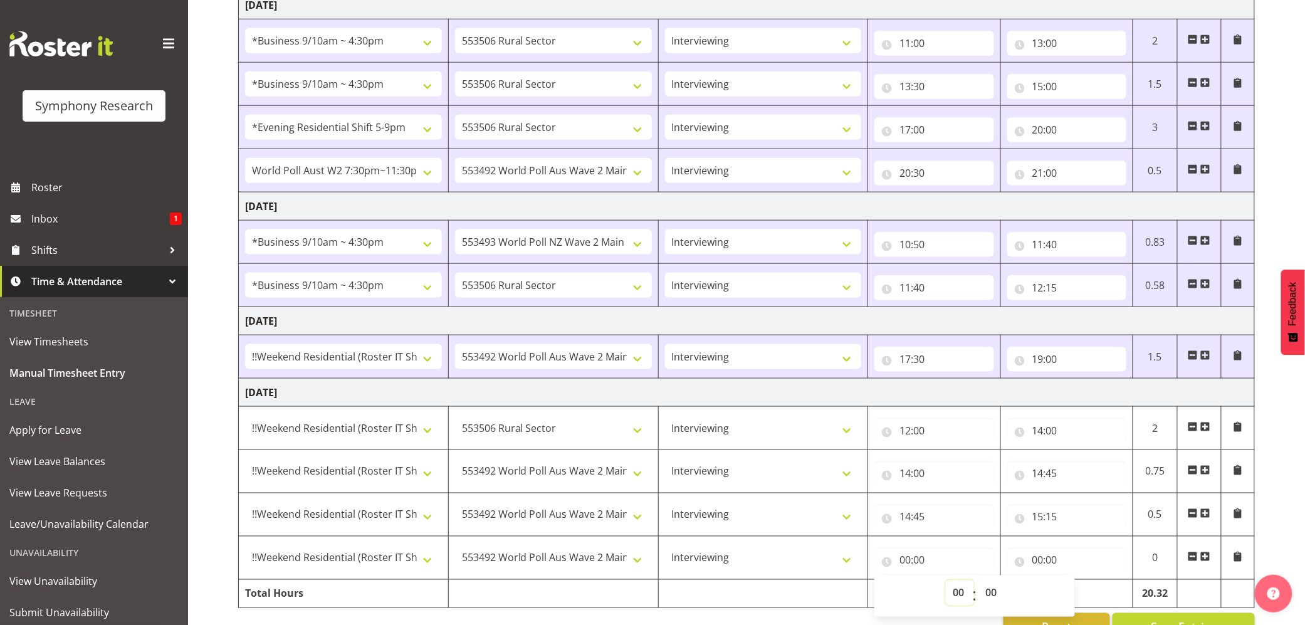
click at [954, 595] on select "00 01 02 03 04 05 06 07 08 09 10 11 12 13 14 15 16 17 18 19 20 21 22 23" at bounding box center [960, 592] width 28 height 25
select select "15"
click at [946, 585] on select "00 01 02 03 04 05 06 07 08 09 10 11 12 13 14 15 16 17 18 19 20 21 22 23" at bounding box center [960, 592] width 28 height 25
type input "15:00"
click at [920, 559] on input "15:00" at bounding box center [933, 560] width 119 height 25
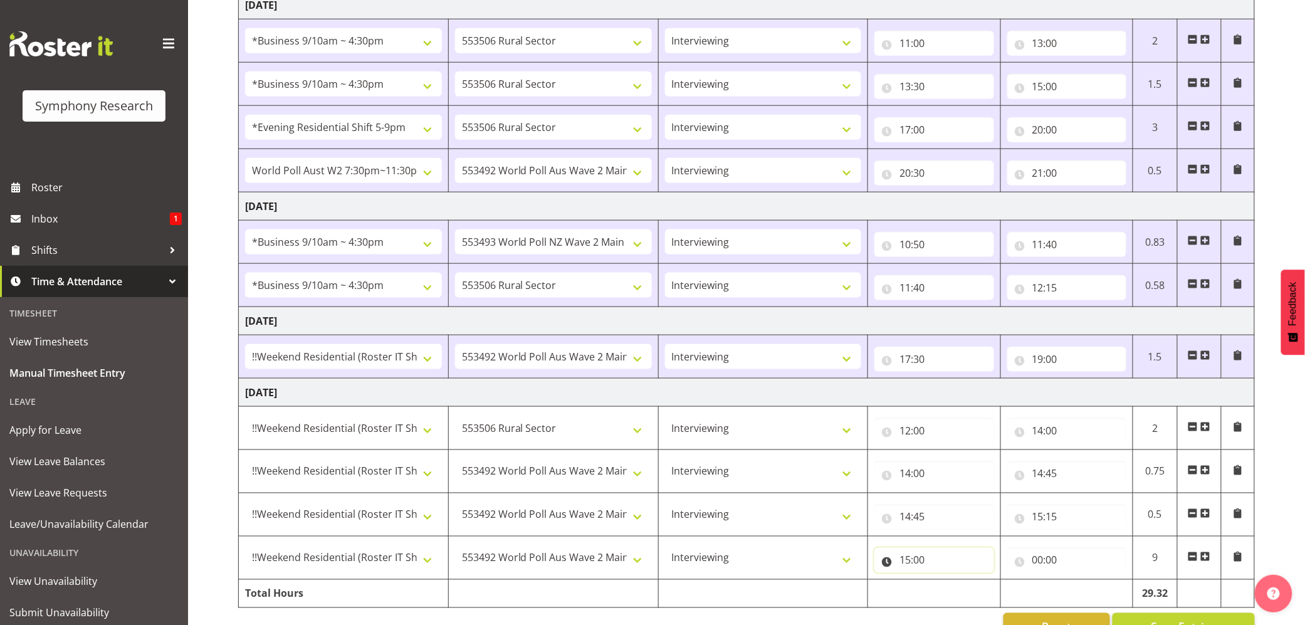
click at [920, 565] on input "15:00" at bounding box center [933, 560] width 119 height 25
click at [990, 594] on select "00 01 02 03 04 05 06 07 08 09 10 11 12 13 14 15 16 17 18 19 20 21 22 23 24 25 2…" at bounding box center [992, 592] width 28 height 25
select select "15"
click at [978, 585] on select "00 01 02 03 04 05 06 07 08 09 10 11 12 13 14 15 16 17 18 19 20 21 22 23 24 25 2…" at bounding box center [992, 592] width 28 height 25
type input "15:15"
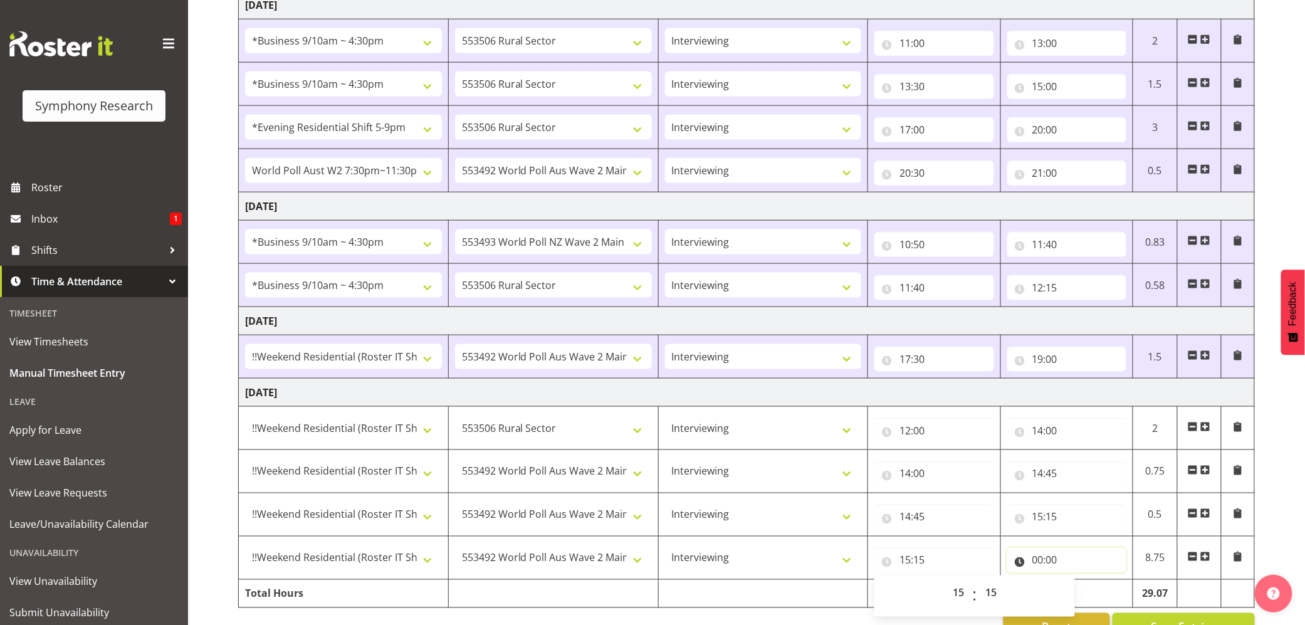
click at [1049, 568] on input "00:00" at bounding box center [1066, 560] width 119 height 25
click at [1094, 595] on select "00 01 02 03 04 05 06 07 08 09 10 11 12 13 14 15 16 17 18 19 20 21 22 23" at bounding box center [1092, 592] width 28 height 25
select select "18"
click at [1078, 585] on select "00 01 02 03 04 05 06 07 08 09 10 11 12 13 14 15 16 17 18 19 20 21 22 23" at bounding box center [1092, 592] width 28 height 25
type input "18:00"
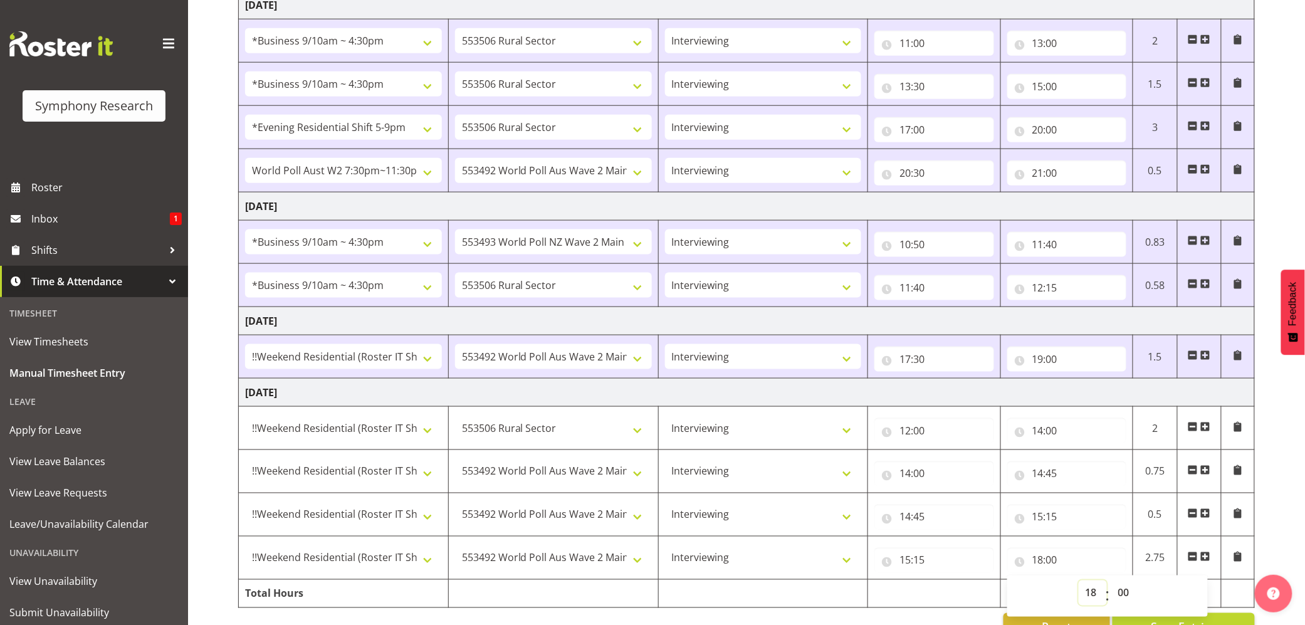
scroll to position [551, 0]
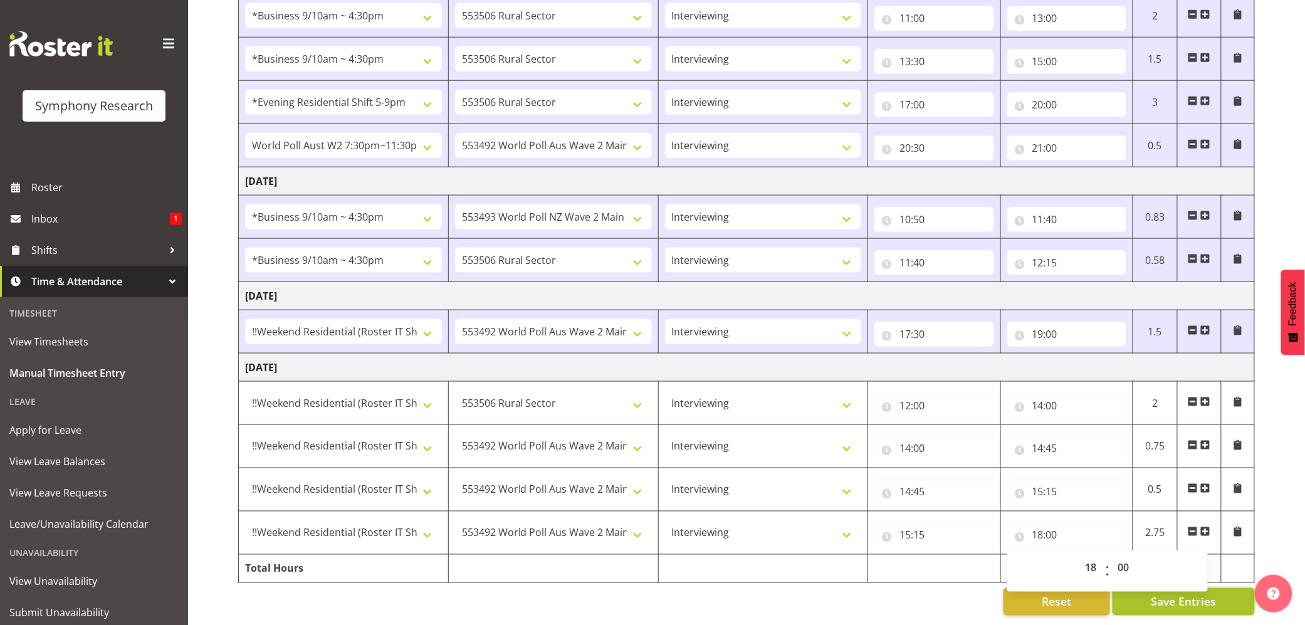
click at [1178, 593] on span "Save Entries" at bounding box center [1182, 601] width 65 height 16
click at [1176, 593] on span "Save Entries" at bounding box center [1182, 601] width 65 height 16
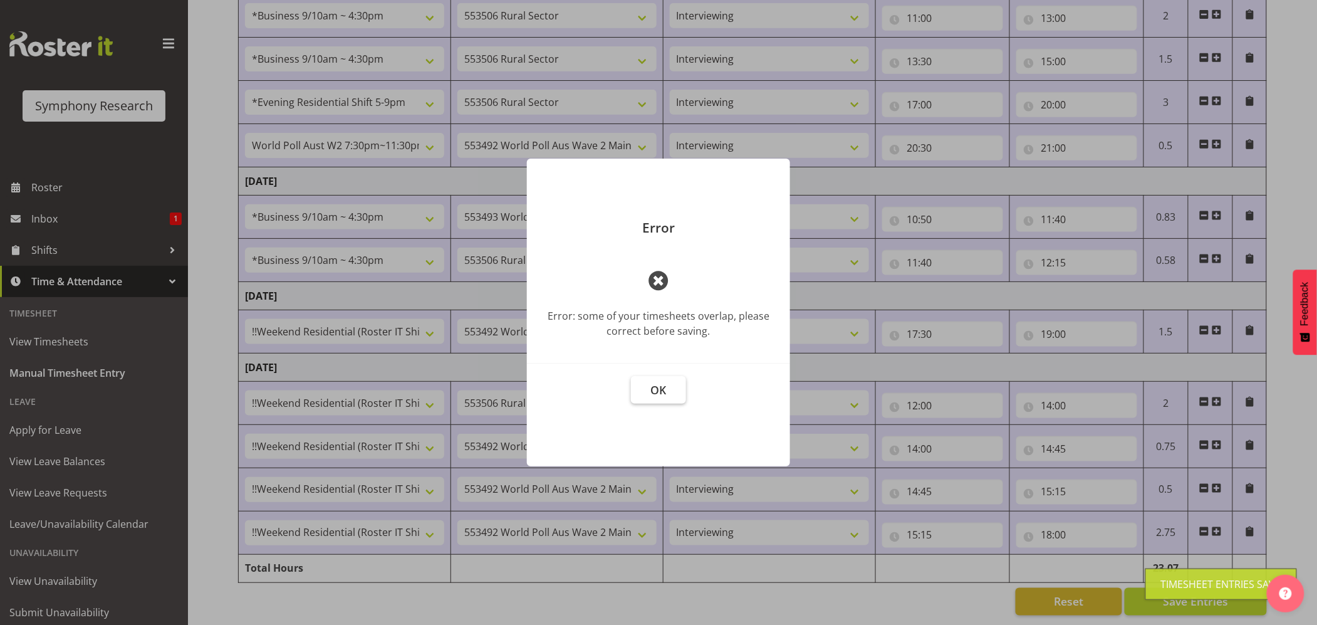
click at [659, 395] on span "OK" at bounding box center [659, 389] width 16 height 15
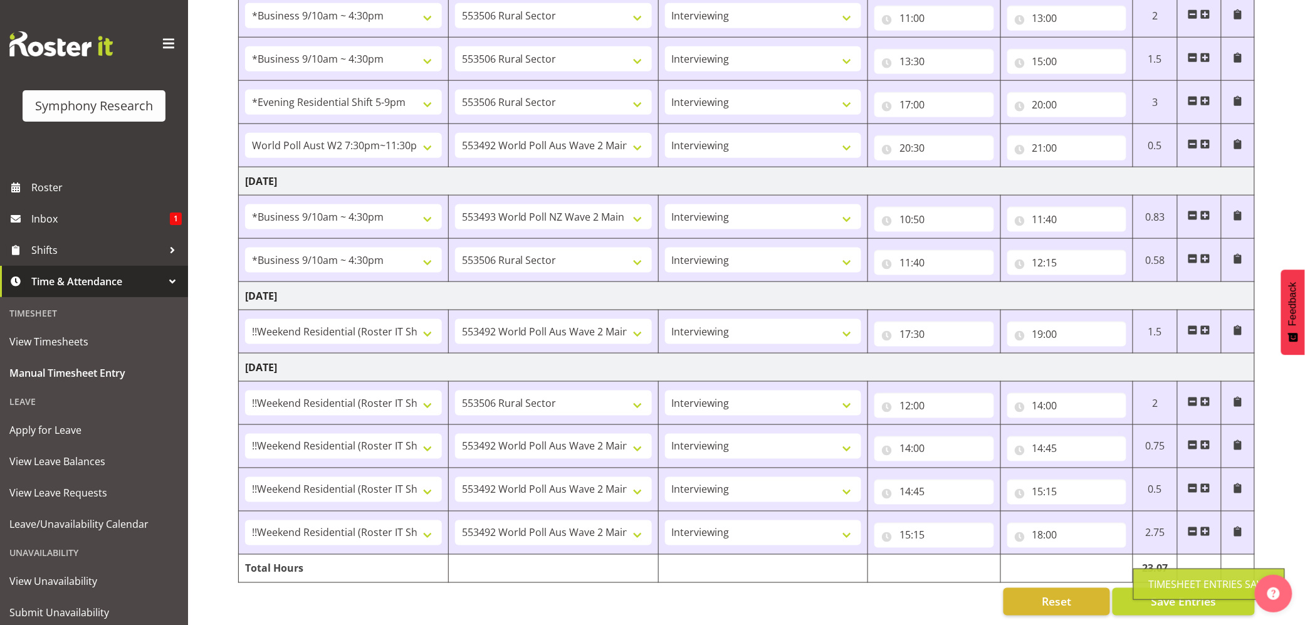
click at [1190, 582] on div "Timesheet Entries Save" at bounding box center [1209, 583] width 120 height 15
click at [1174, 585] on div "Timesheet Entries Save" at bounding box center [1209, 583] width 120 height 15
click at [1151, 588] on button "Save Entries" at bounding box center [1183, 602] width 142 height 28
click at [1157, 593] on span "Save Entries" at bounding box center [1182, 601] width 65 height 16
click at [1150, 588] on button "Save Entries" at bounding box center [1183, 602] width 142 height 28
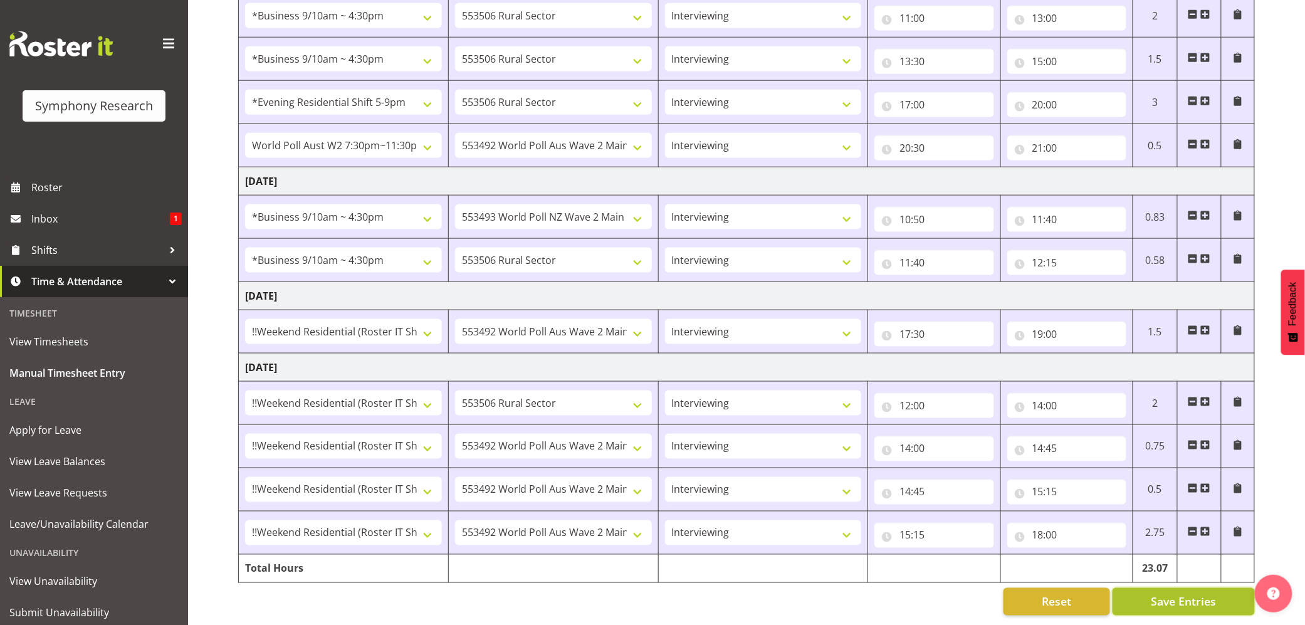
click at [1150, 588] on button "Save Entries" at bounding box center [1183, 602] width 142 height 28
click at [1152, 588] on button "Save Entries" at bounding box center [1183, 602] width 142 height 28
click at [1159, 589] on div "Timesheet Entries Save" at bounding box center [1209, 583] width 120 height 15
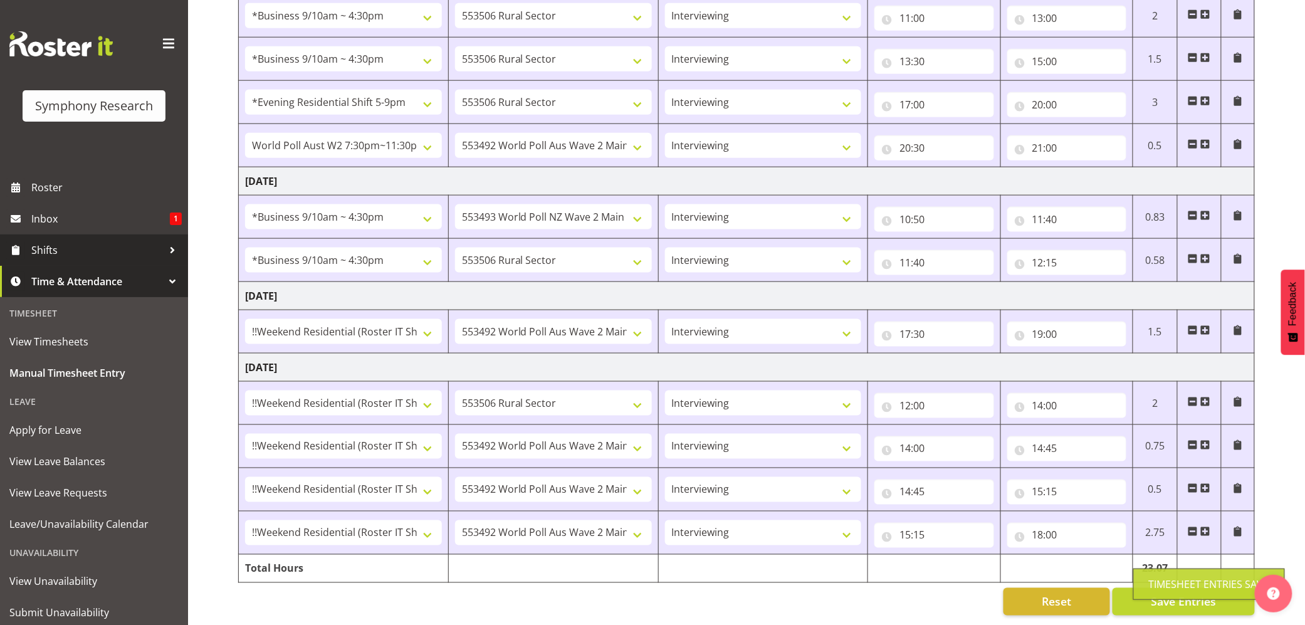
click at [38, 246] on span "Shifts" at bounding box center [97, 250] width 132 height 19
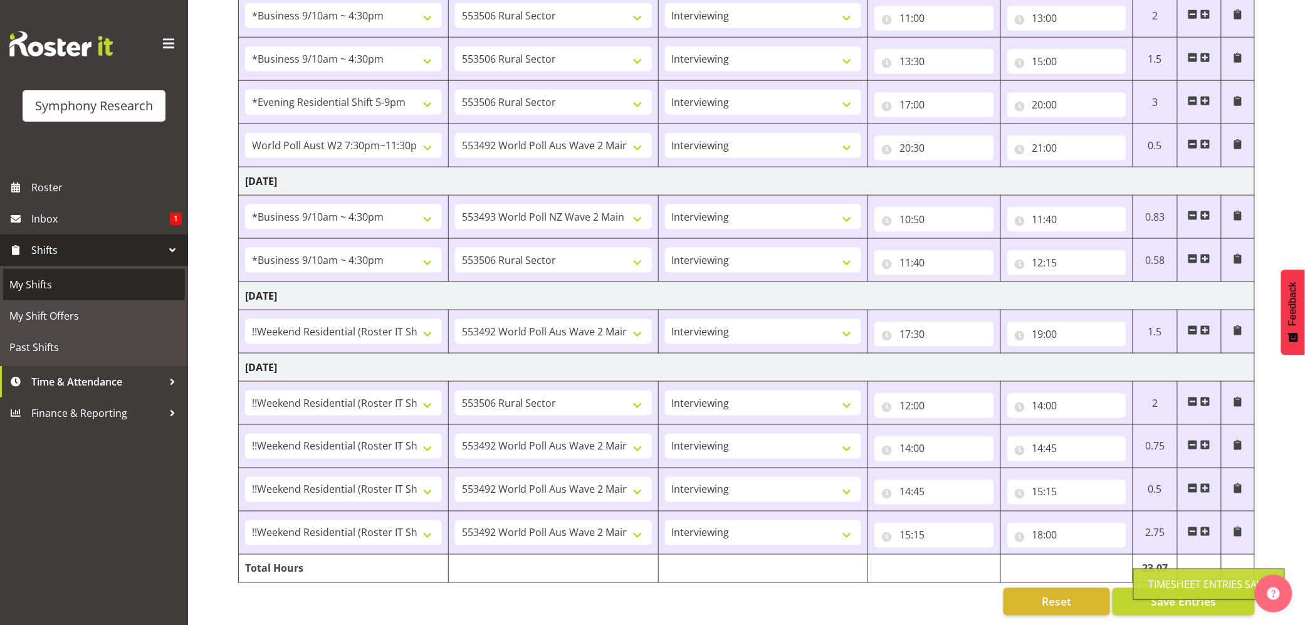
click at [34, 281] on span "My Shifts" at bounding box center [93, 284] width 169 height 19
